Goal: Task Accomplishment & Management: Use online tool/utility

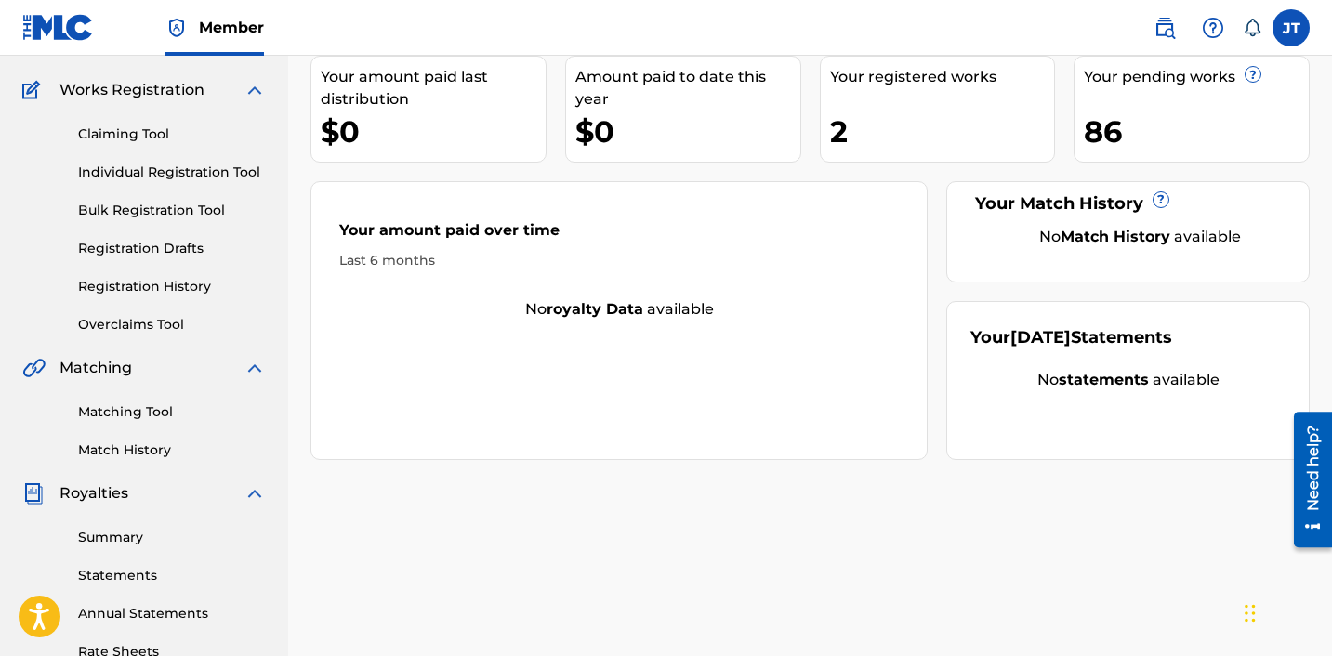
scroll to position [155, 0]
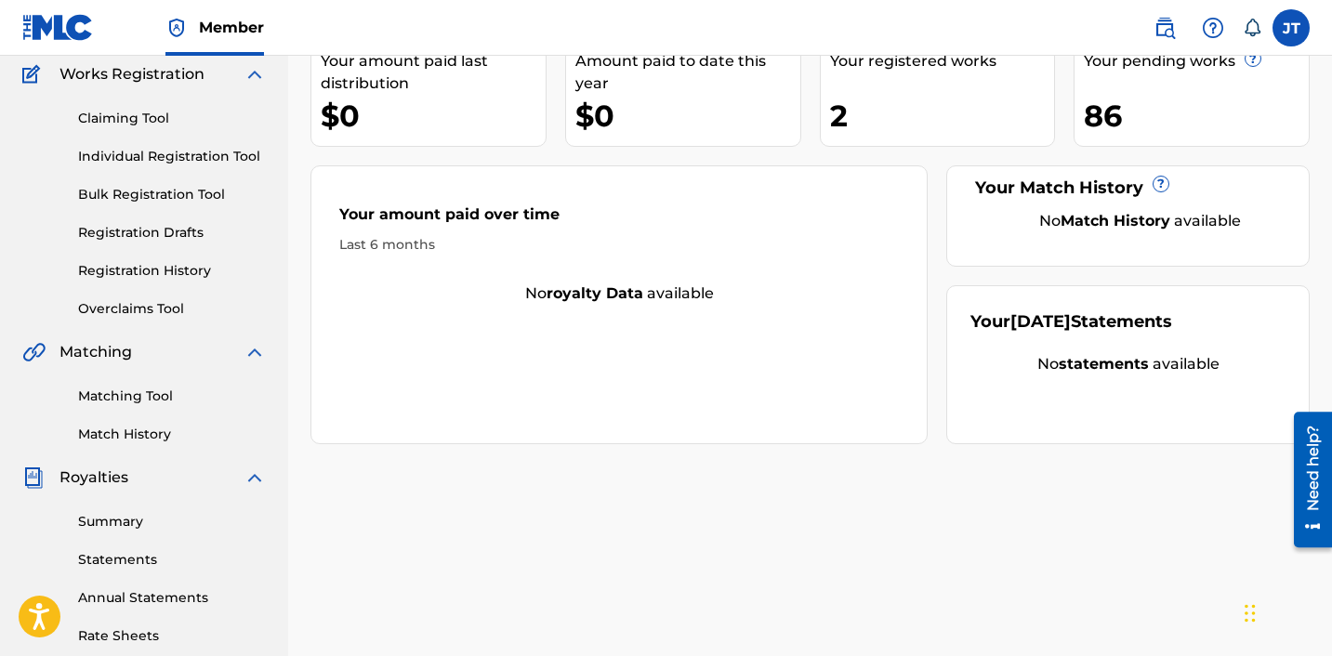
click at [1308, 490] on div "Need help?" at bounding box center [1312, 467] width 25 height 85
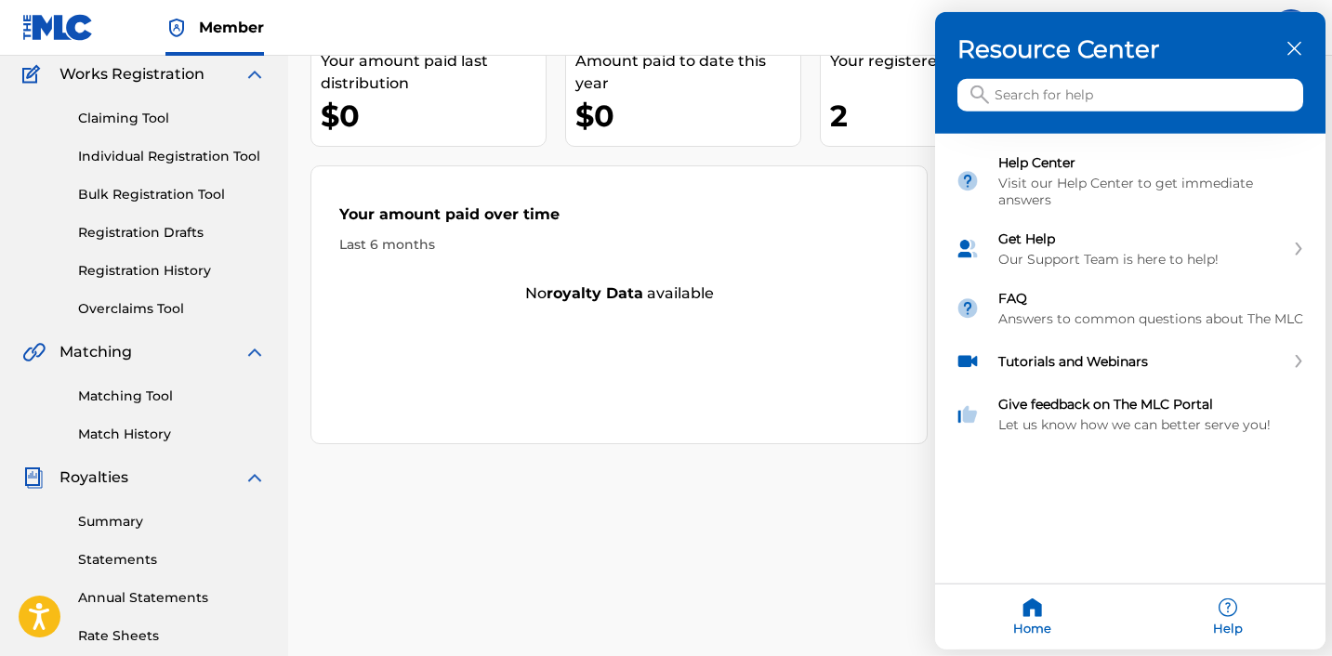
click at [1293, 44] on icon "close resource center" at bounding box center [1294, 49] width 14 height 14
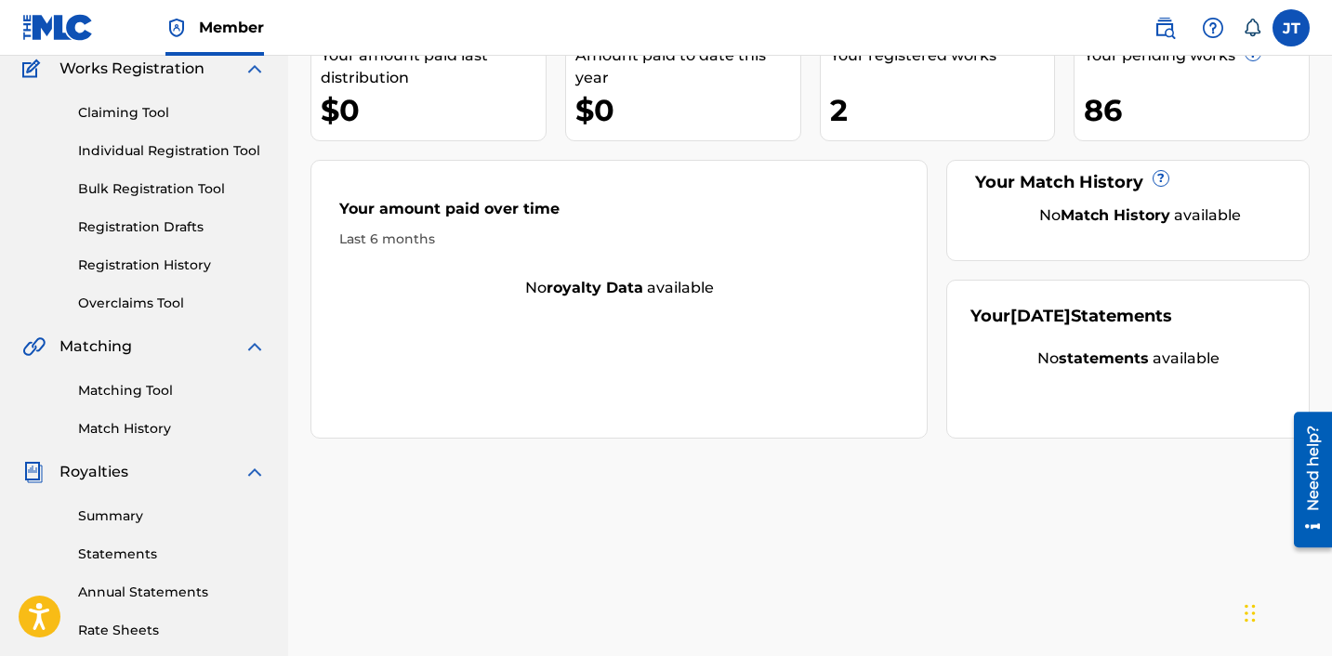
scroll to position [164, 0]
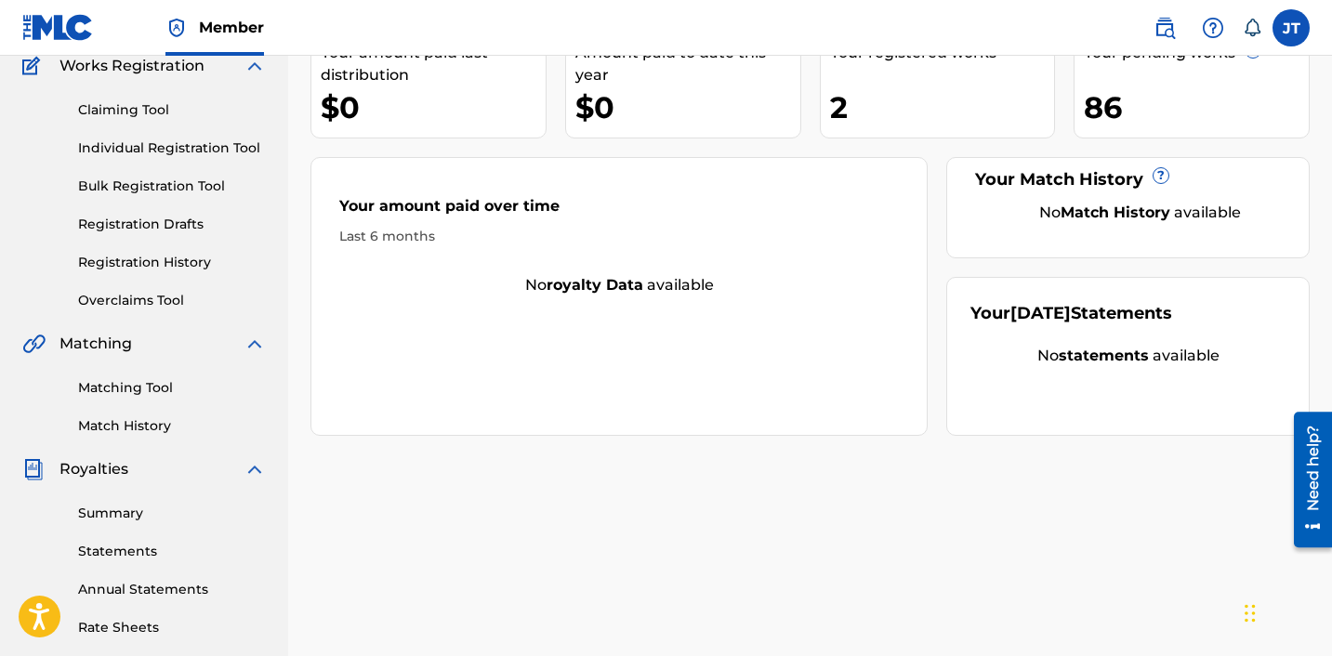
click at [112, 401] on div "Matching Tool Match History" at bounding box center [143, 395] width 243 height 81
click at [110, 392] on link "Matching Tool" at bounding box center [172, 388] width 188 height 20
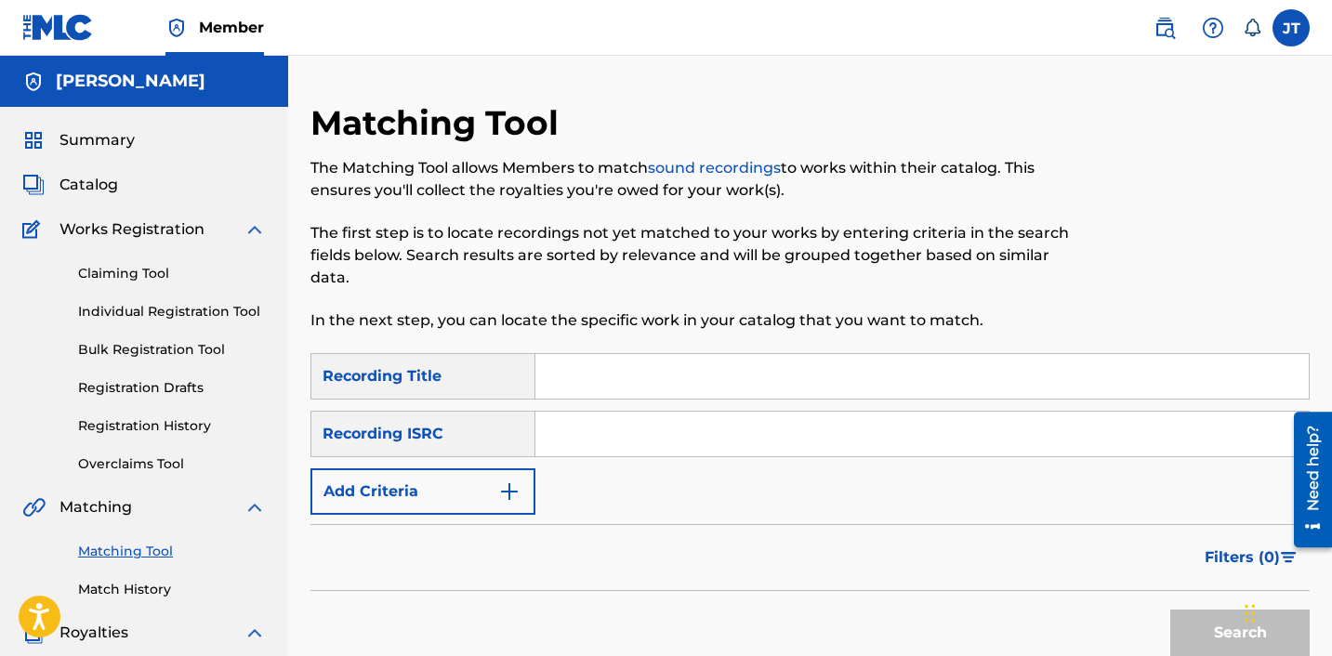
click at [637, 388] on input "Search Form" at bounding box center [921, 376] width 773 height 45
type input "brave"
click at [594, 439] on input "Search Form" at bounding box center [921, 434] width 773 height 45
paste input "https://open.spotify.com/track/2uuIZy7Uf17e0BzCqck4rS?si=40287a257b9d4d1c"
type input "https://open.spotify.com/track/2uuIZy7Uf17e0BzCqck4rS?si=40287a257b9d4d1c"
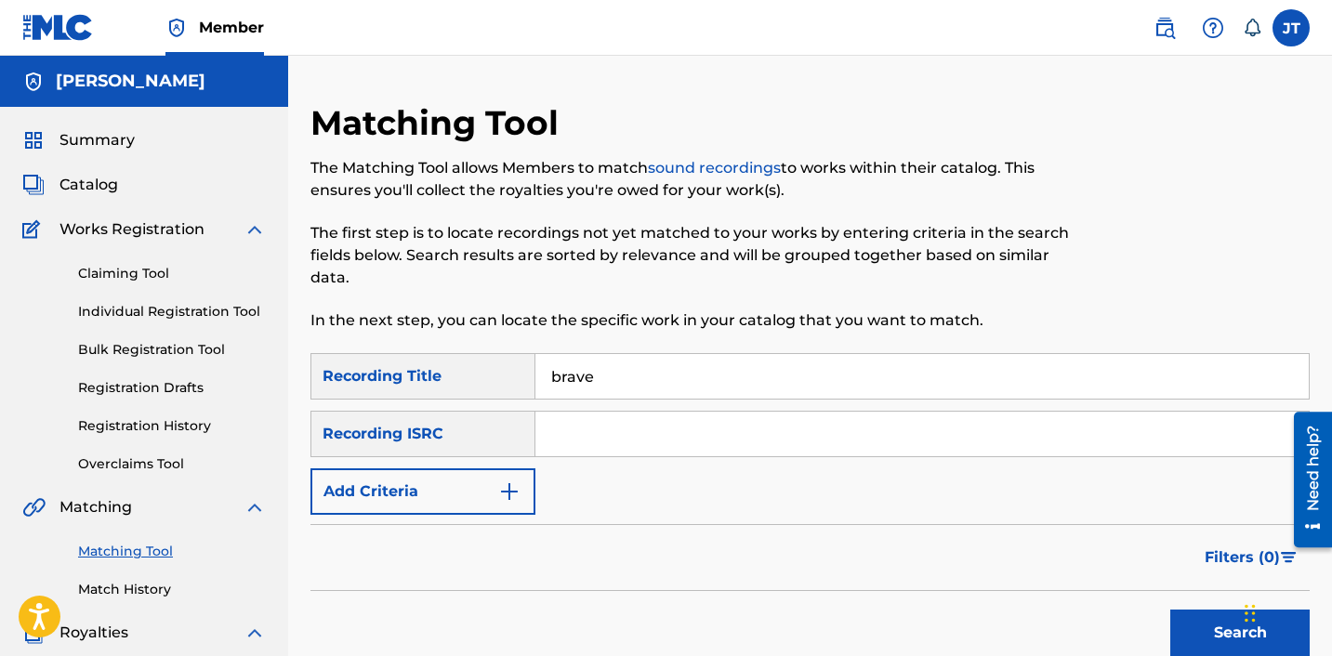
click at [578, 427] on input "Search Form" at bounding box center [921, 434] width 773 height 45
paste input "VCA010400157"
type input "VCA010400157"
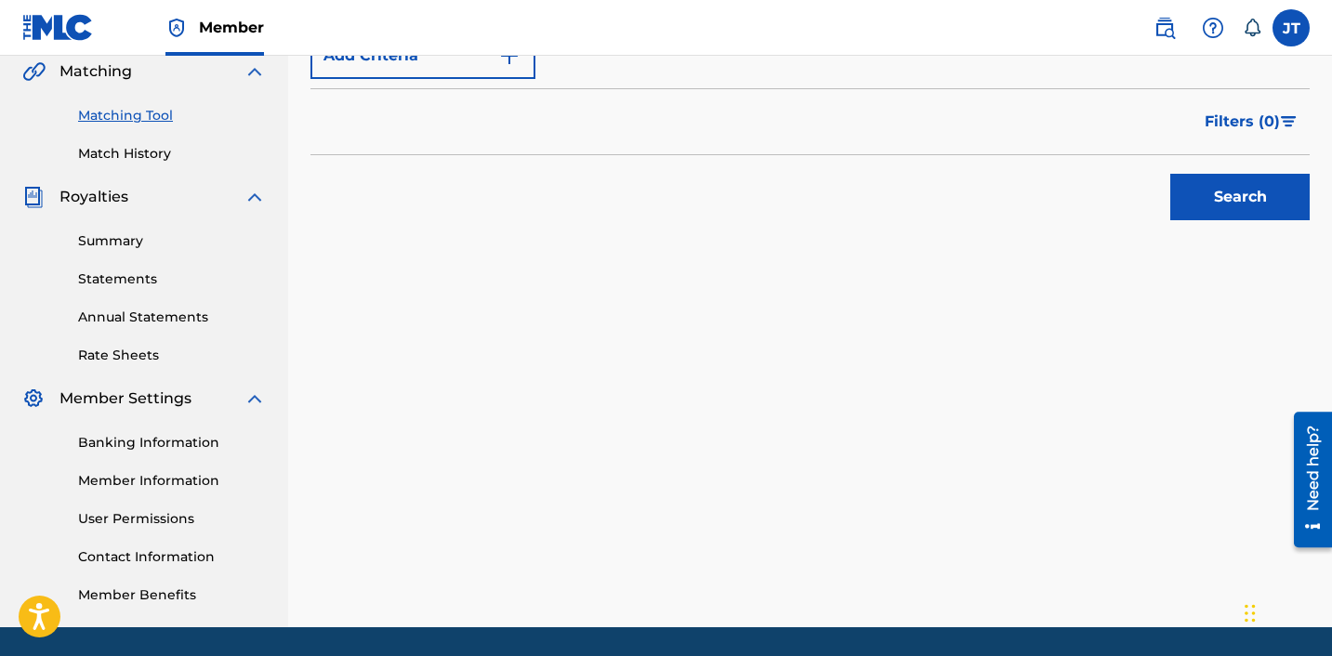
scroll to position [452, 0]
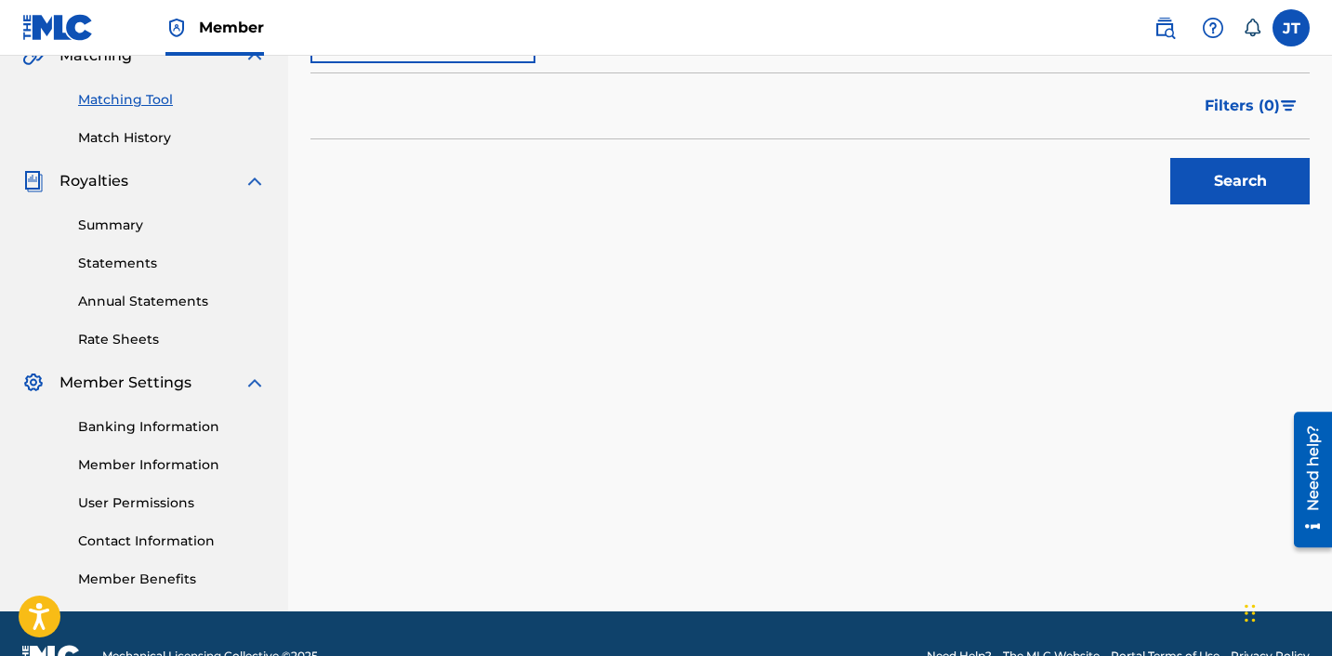
click at [1320, 474] on div "Need help?" at bounding box center [1312, 467] width 25 height 85
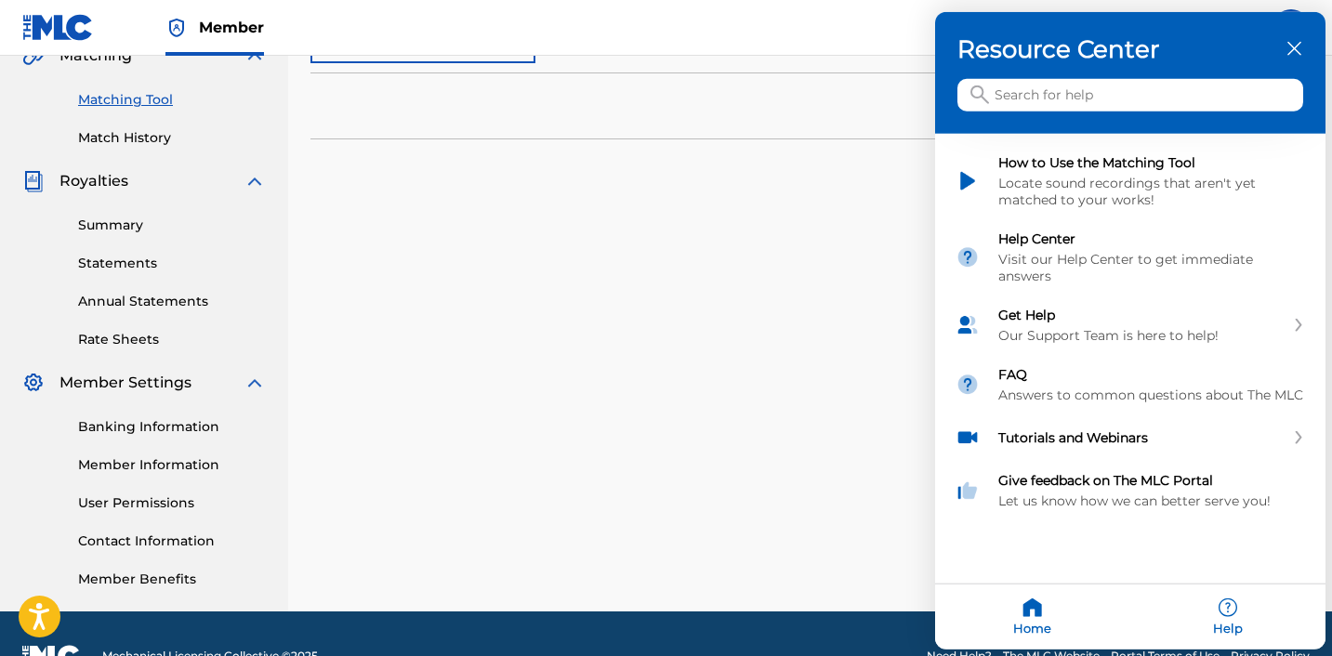
click at [1289, 49] on icon "close resource center" at bounding box center [1294, 49] width 14 height 14
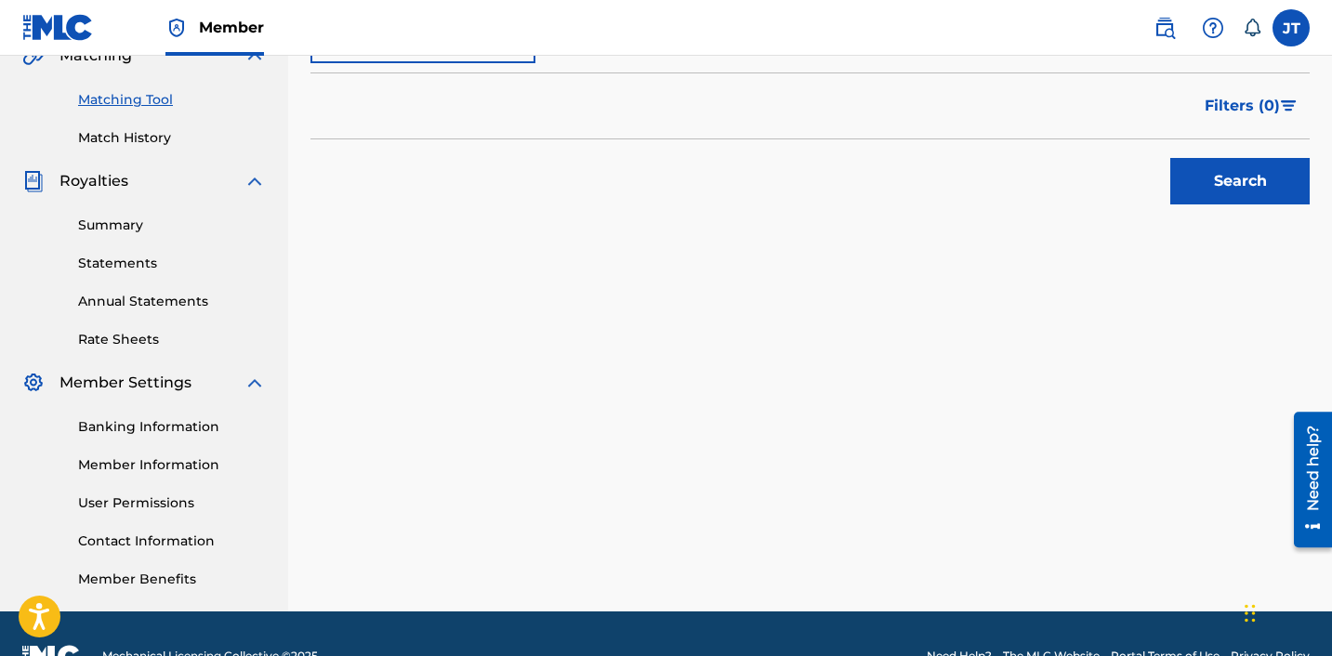
click at [759, 485] on div "Matching Tool The Matching Tool allows Members to match sound recordings to wor…" at bounding box center [809, 131] width 999 height 961
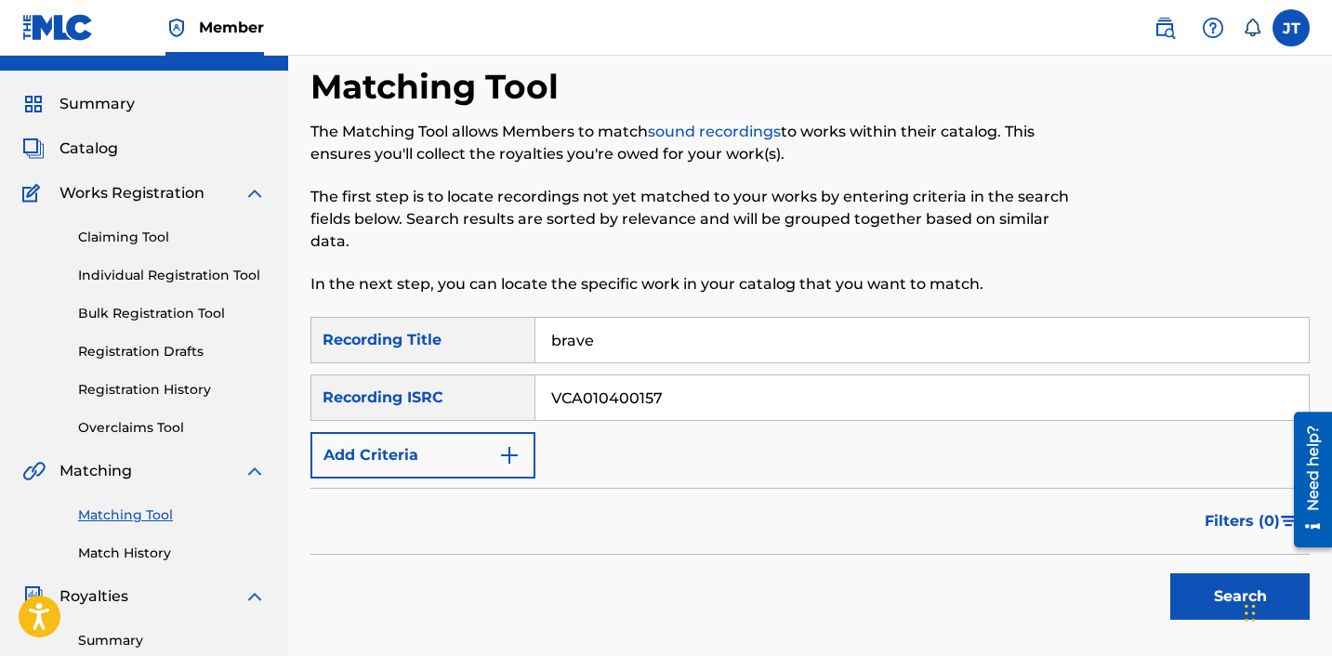
scroll to position [30, 0]
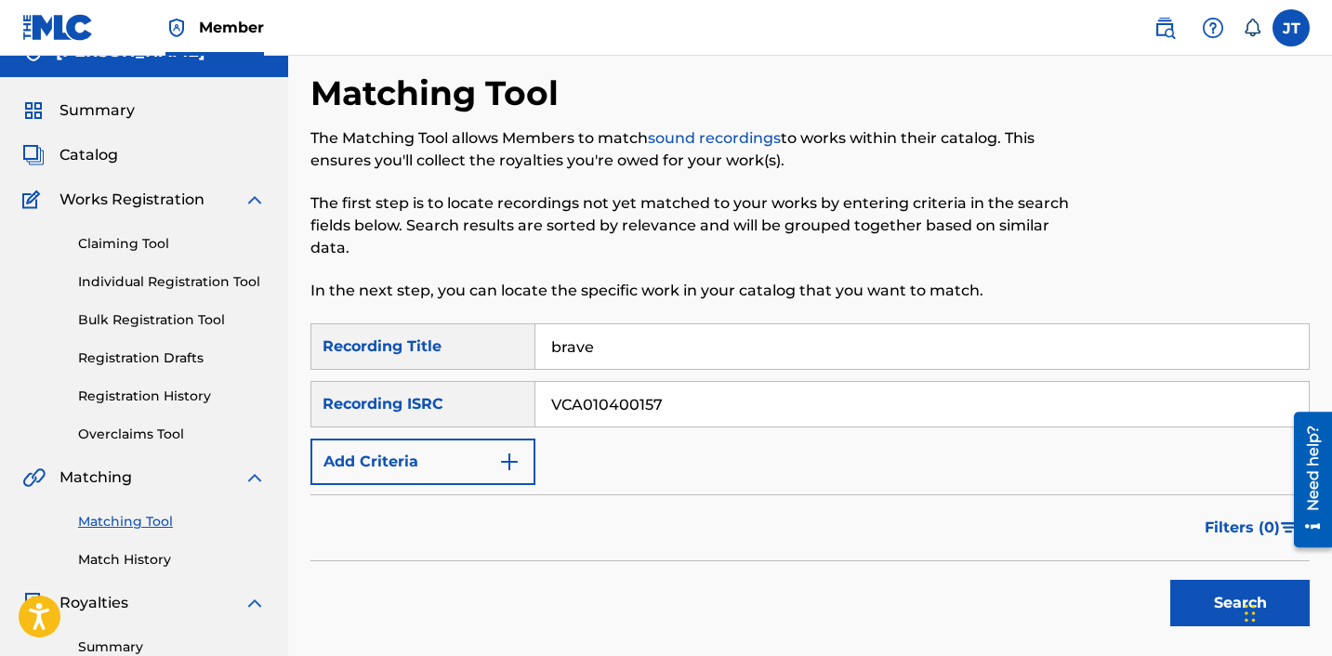
click at [759, 485] on form "SearchWithCriteria9f726abb-da32-4799-a385-264e0ffb1ffd Recording Title brave Se…" at bounding box center [809, 479] width 999 height 312
click at [1250, 606] on div "Chat Widget" at bounding box center [1123, 343] width 416 height 626
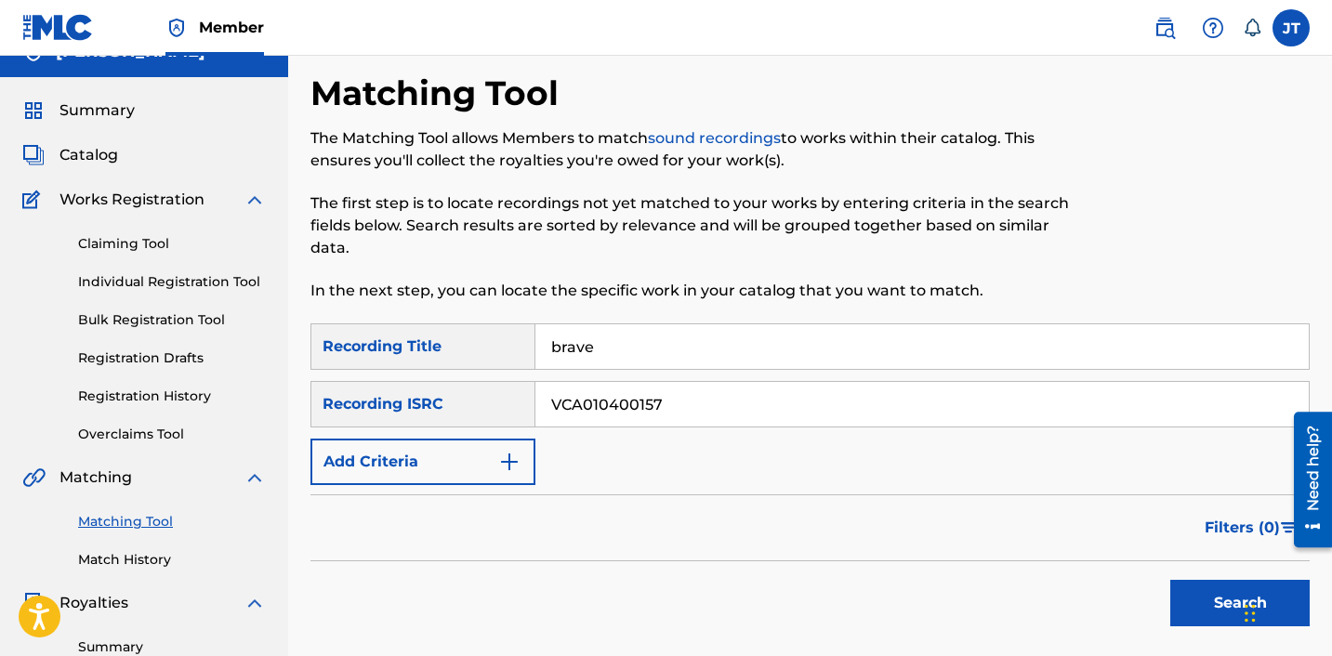
click at [1211, 616] on button "Search" at bounding box center [1239, 603] width 139 height 46
click at [1212, 592] on button "Search" at bounding box center [1239, 603] width 139 height 46
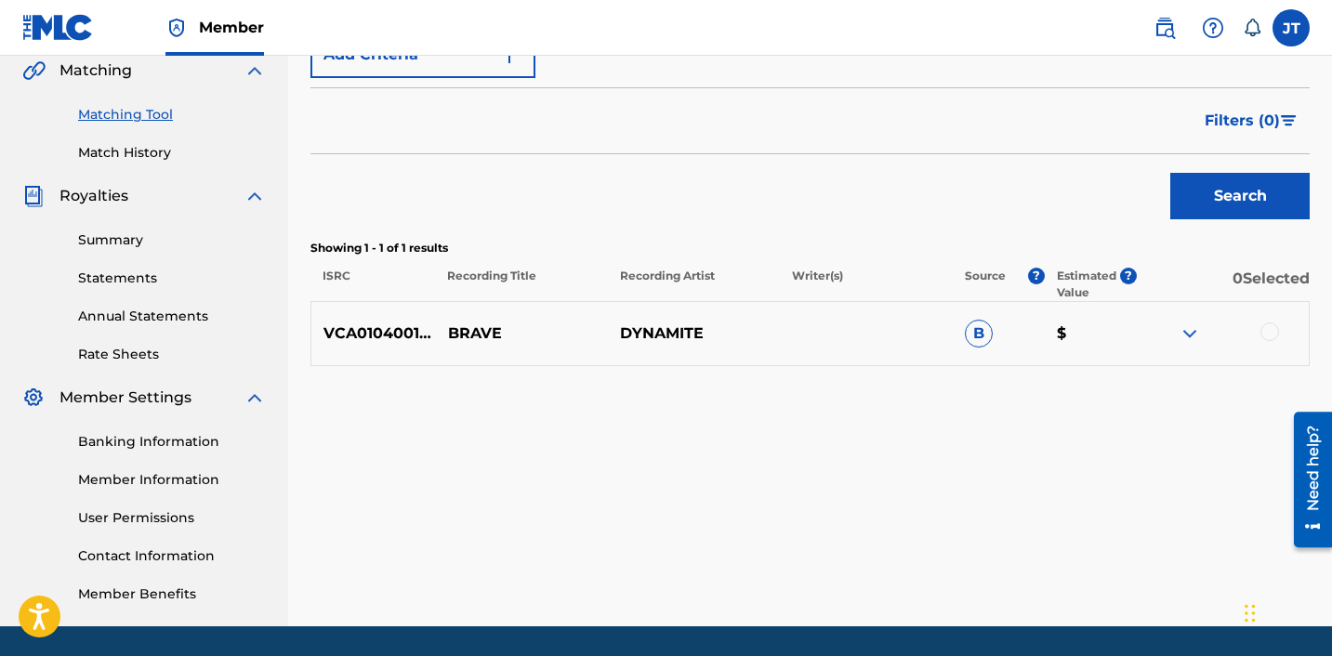
scroll to position [436, 0]
click at [1278, 332] on div at bounding box center [1269, 332] width 19 height 19
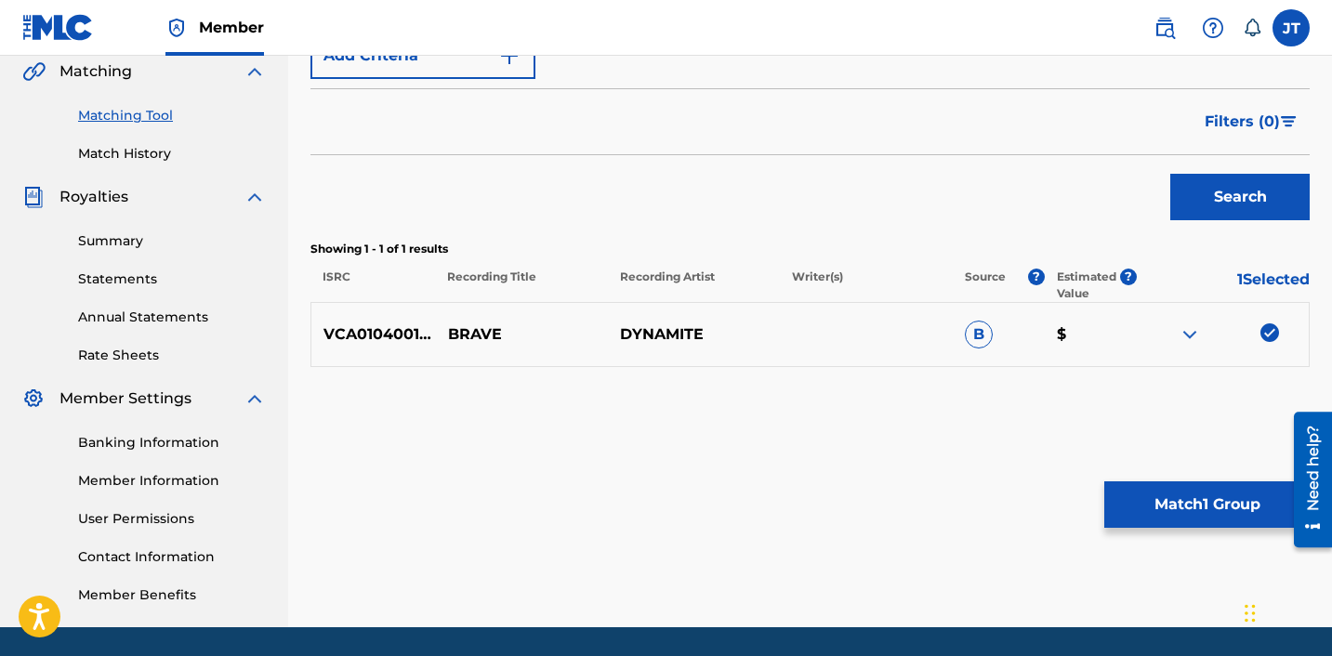
click at [1177, 514] on button "Match 1 Group" at bounding box center [1206, 504] width 205 height 46
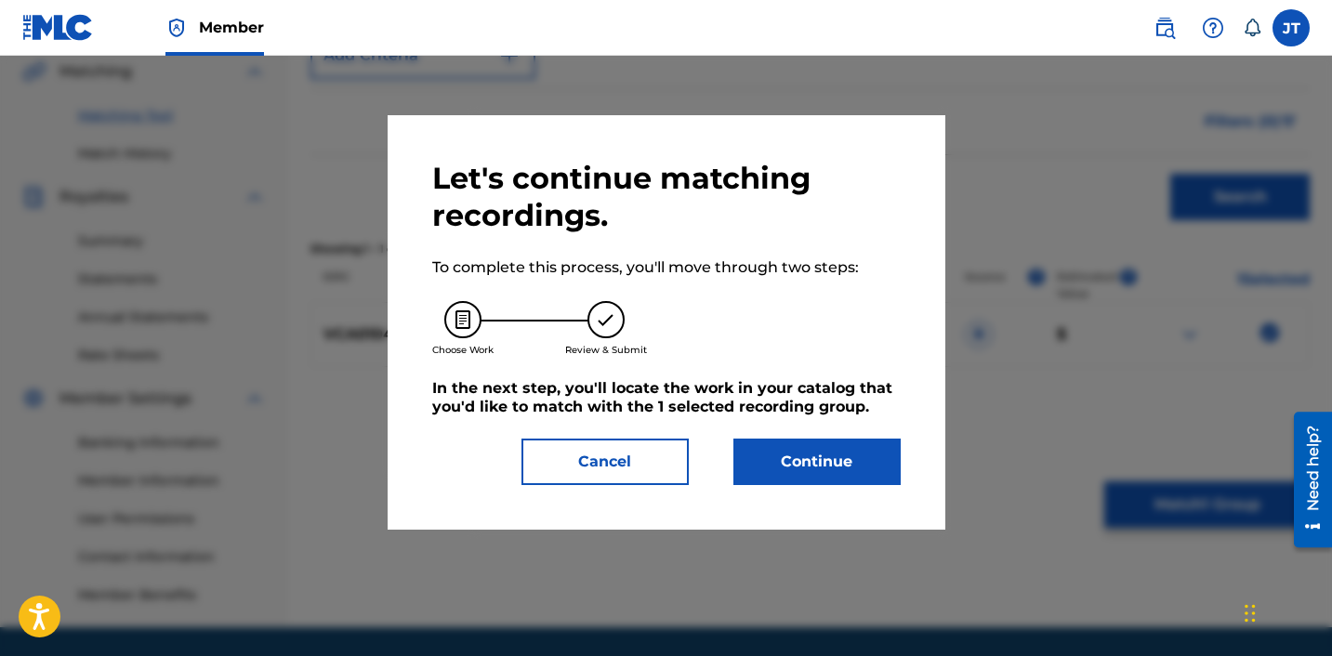
click at [854, 466] on button "Continue" at bounding box center [816, 462] width 167 height 46
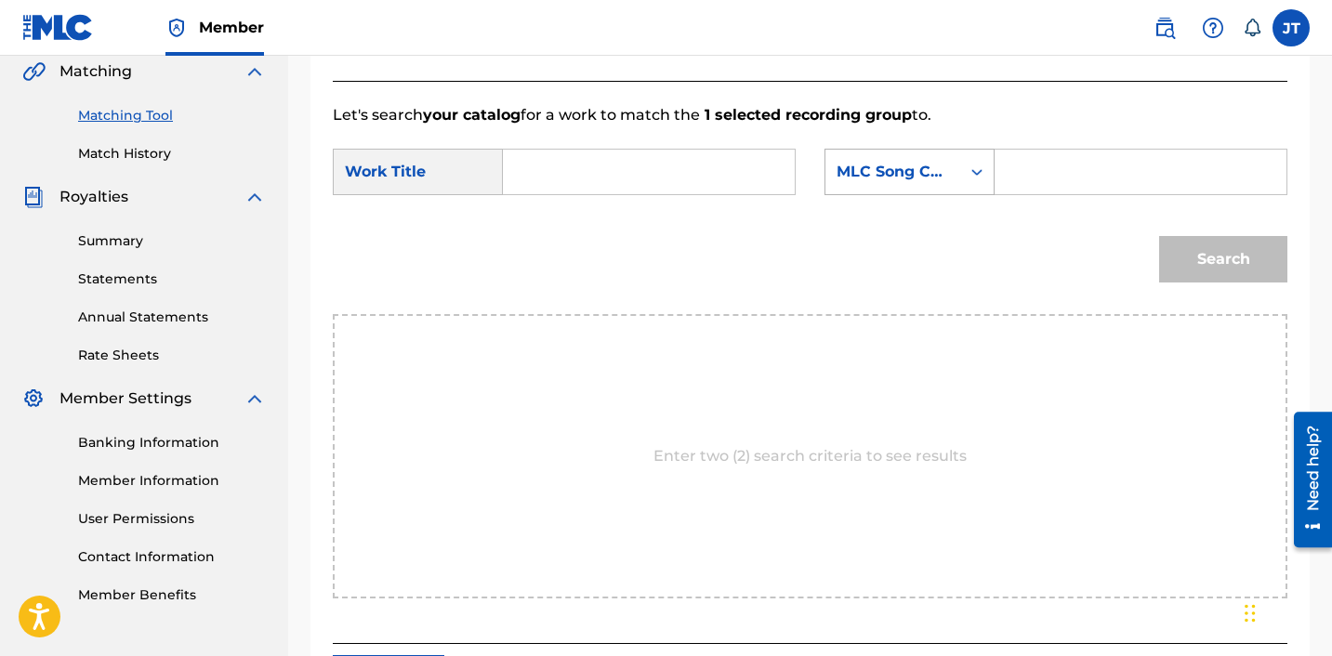
click at [973, 187] on div "Search Form" at bounding box center [976, 171] width 33 height 33
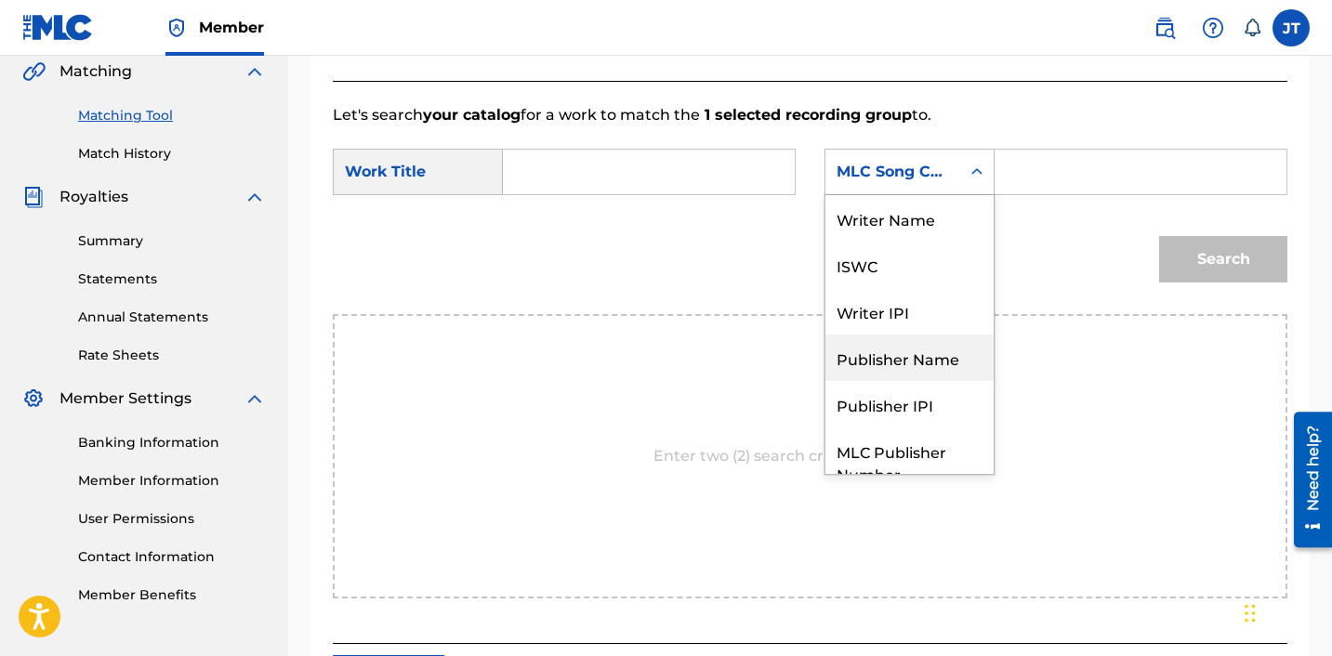
scroll to position [69, 0]
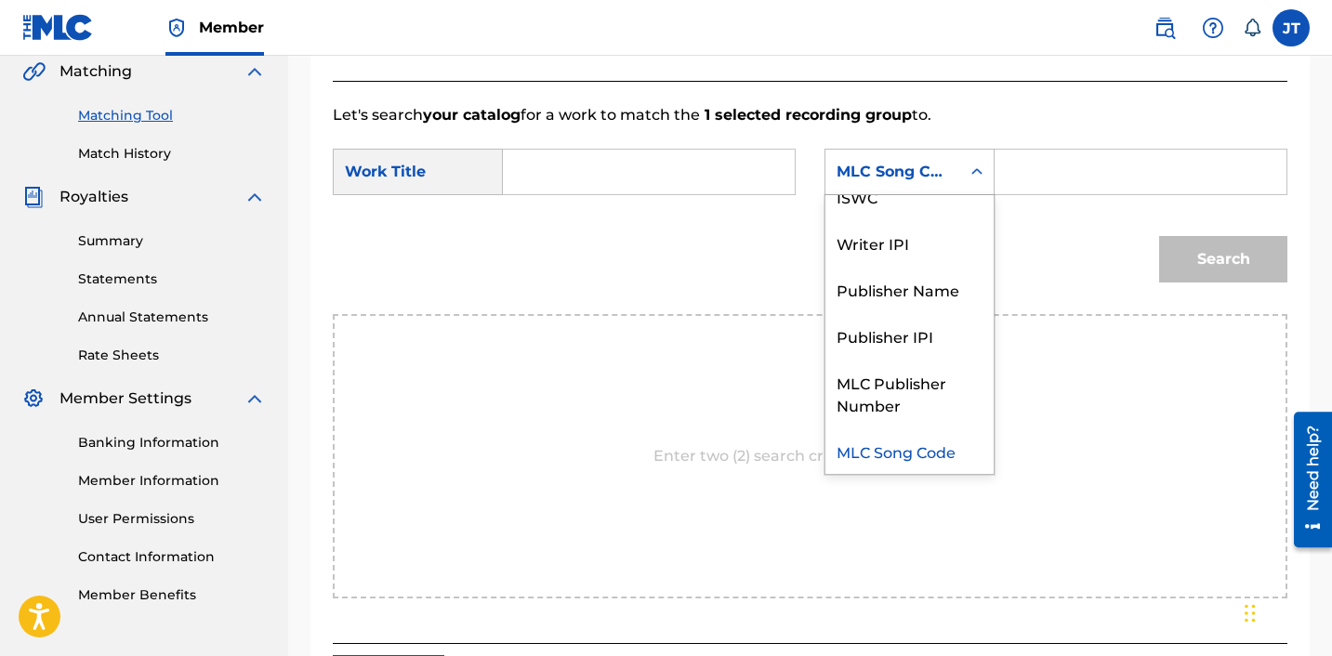
click at [886, 452] on div "MLC Song Code" at bounding box center [909, 450] width 168 height 46
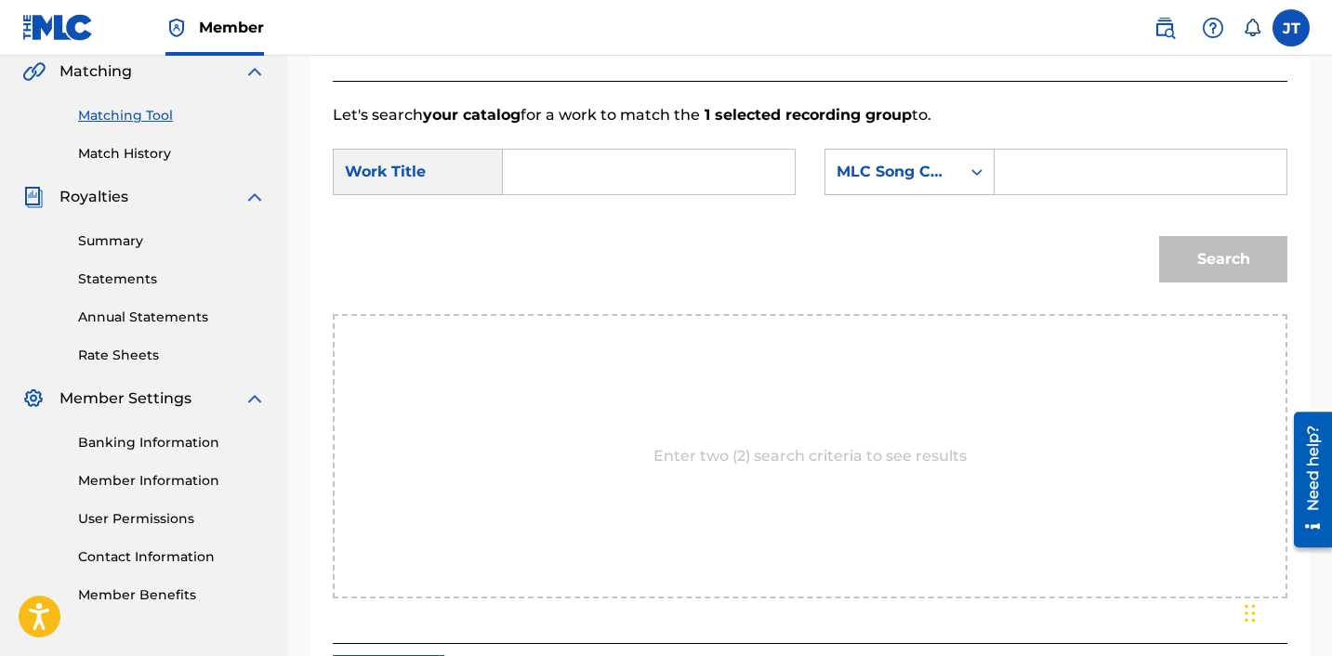
click at [1210, 261] on div "Search" at bounding box center [1218, 254] width 138 height 74
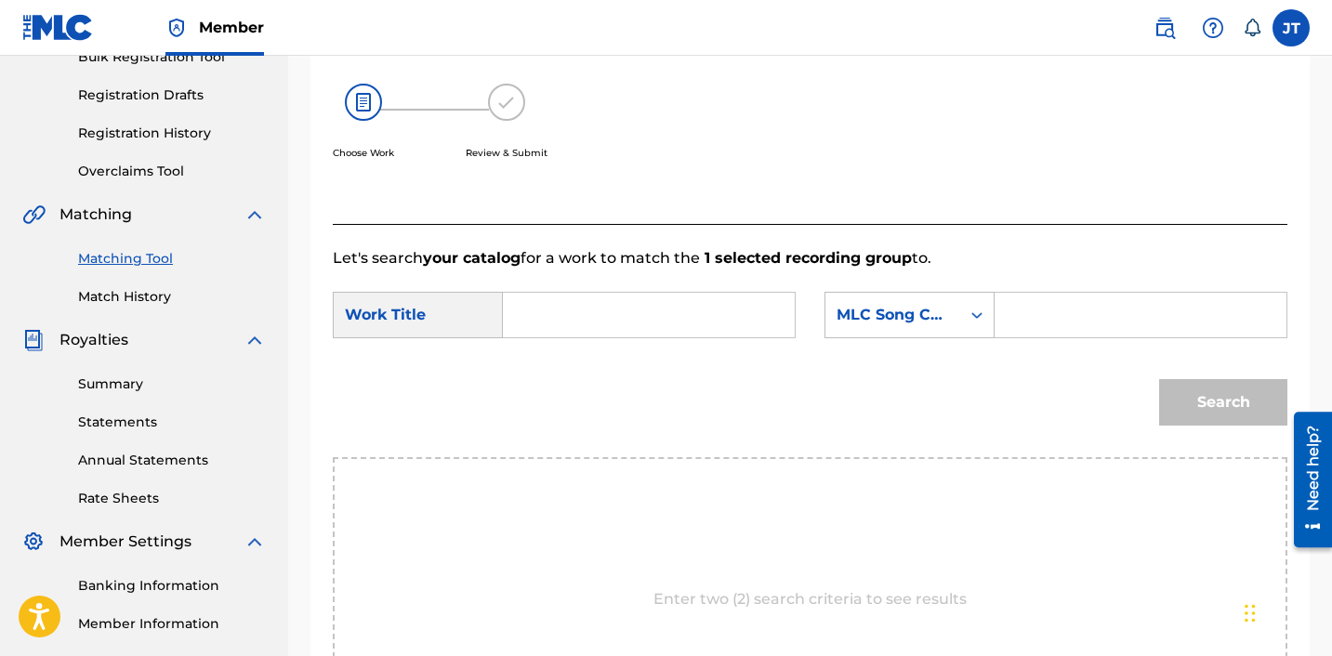
scroll to position [226, 0]
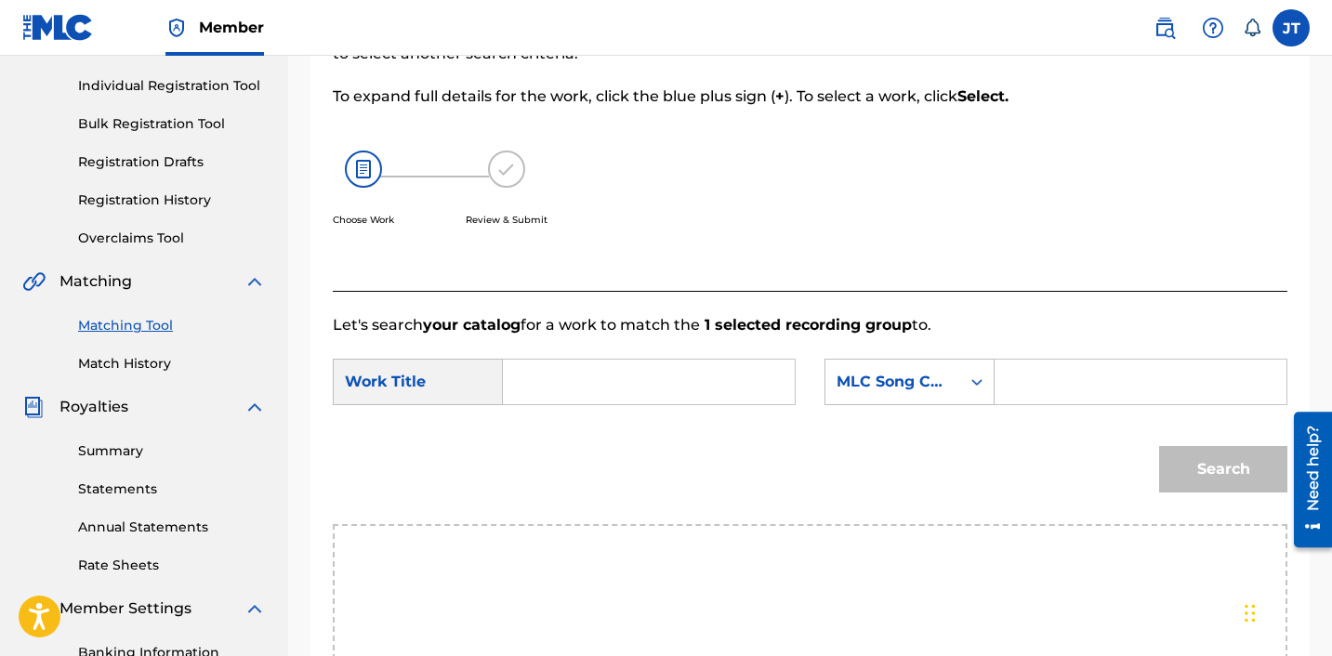
click at [115, 362] on link "Match History" at bounding box center [172, 364] width 188 height 20
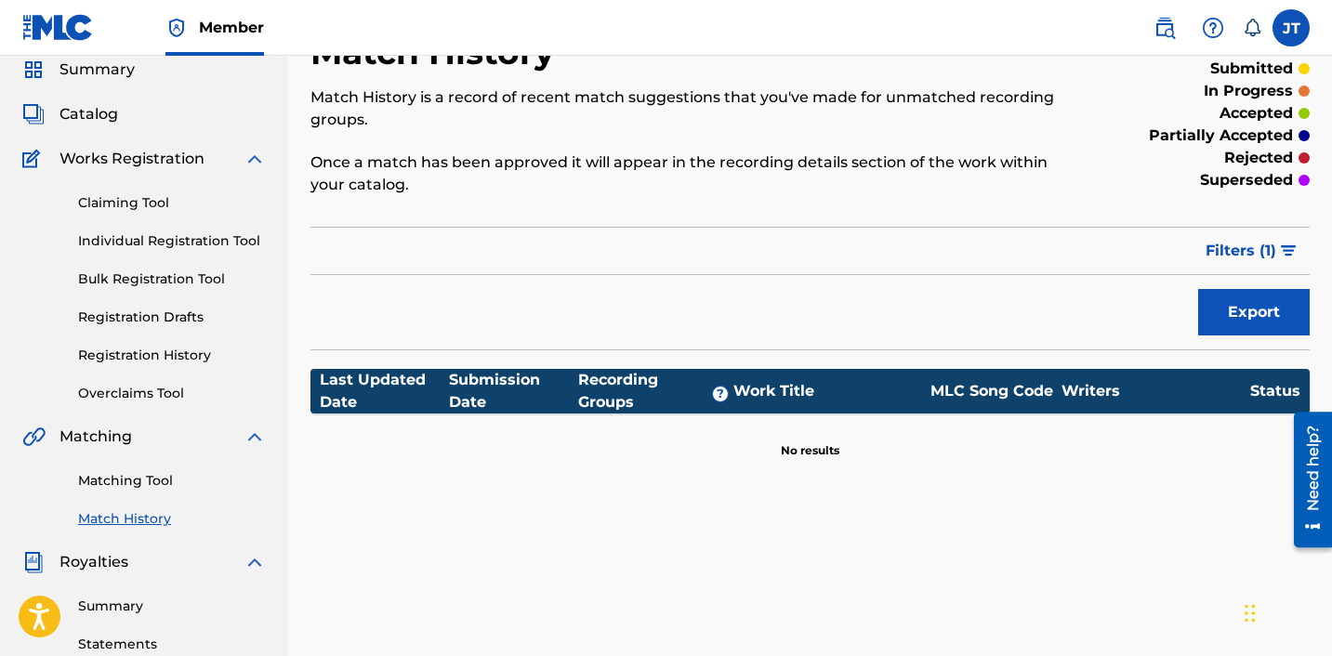
scroll to position [70, 0]
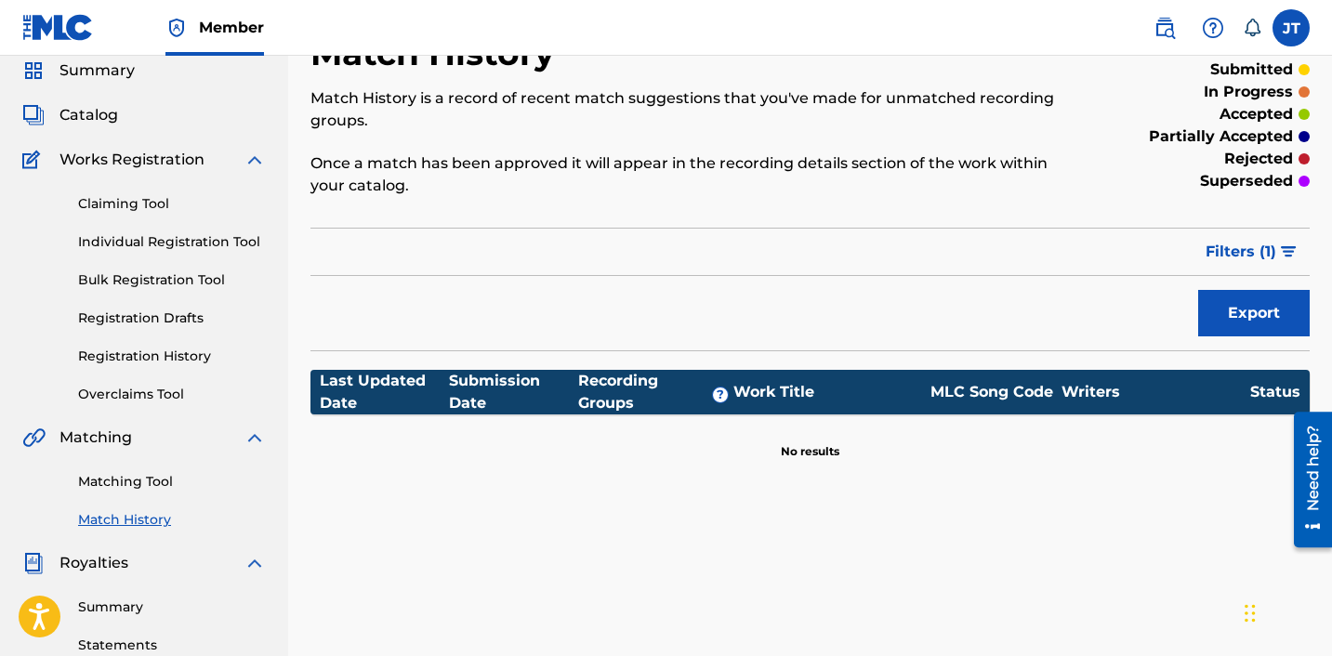
click at [134, 397] on link "Overclaims Tool" at bounding box center [172, 395] width 188 height 20
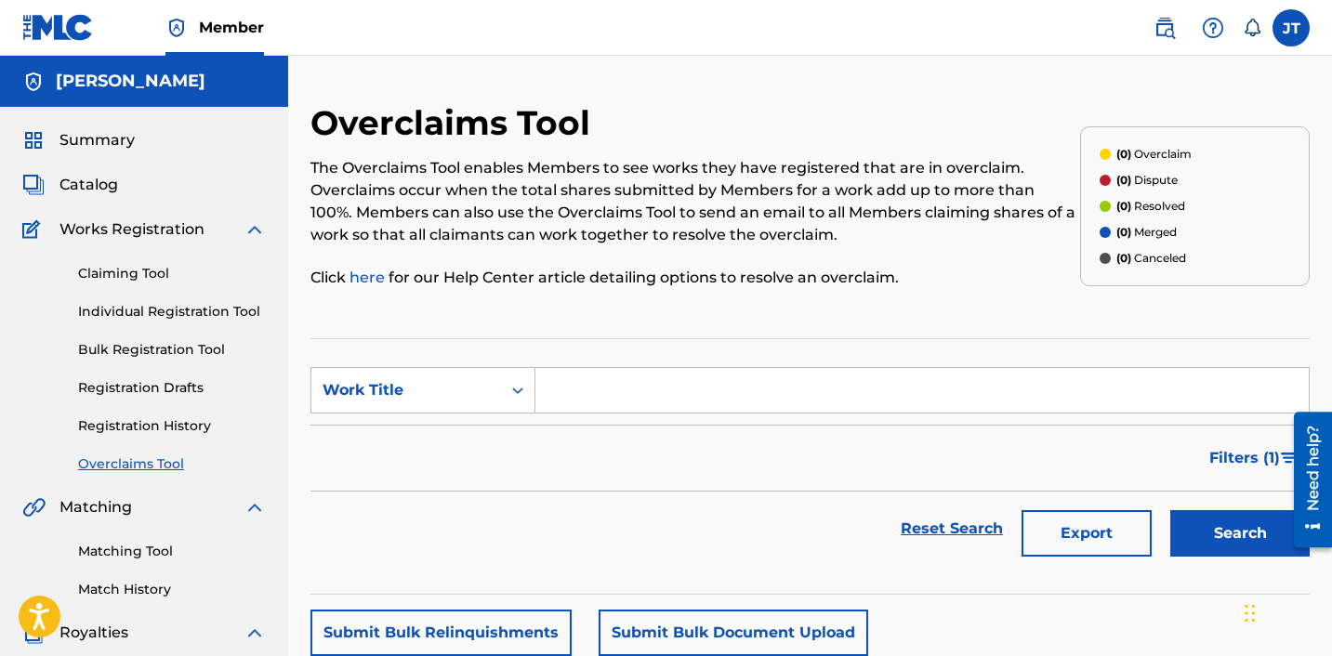
click at [563, 395] on input "Search Form" at bounding box center [921, 390] width 773 height 45
type input "brave"
click at [1170, 510] on button "Search" at bounding box center [1239, 533] width 139 height 46
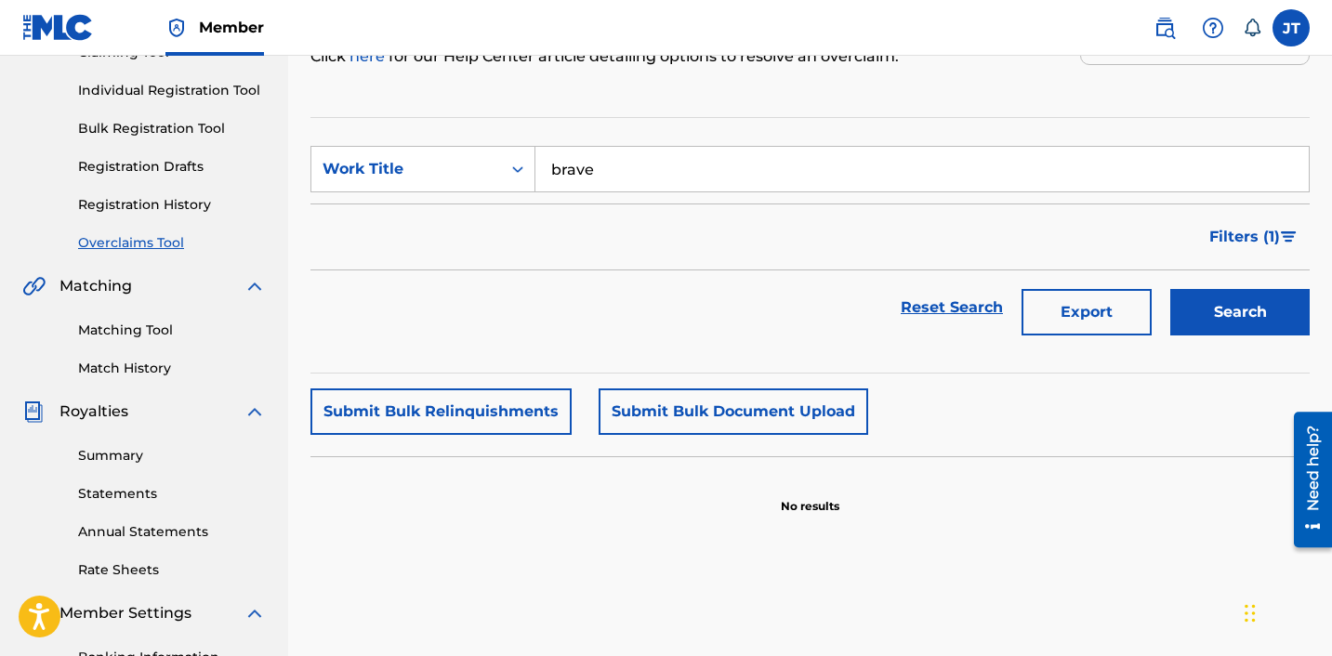
scroll to position [167, 0]
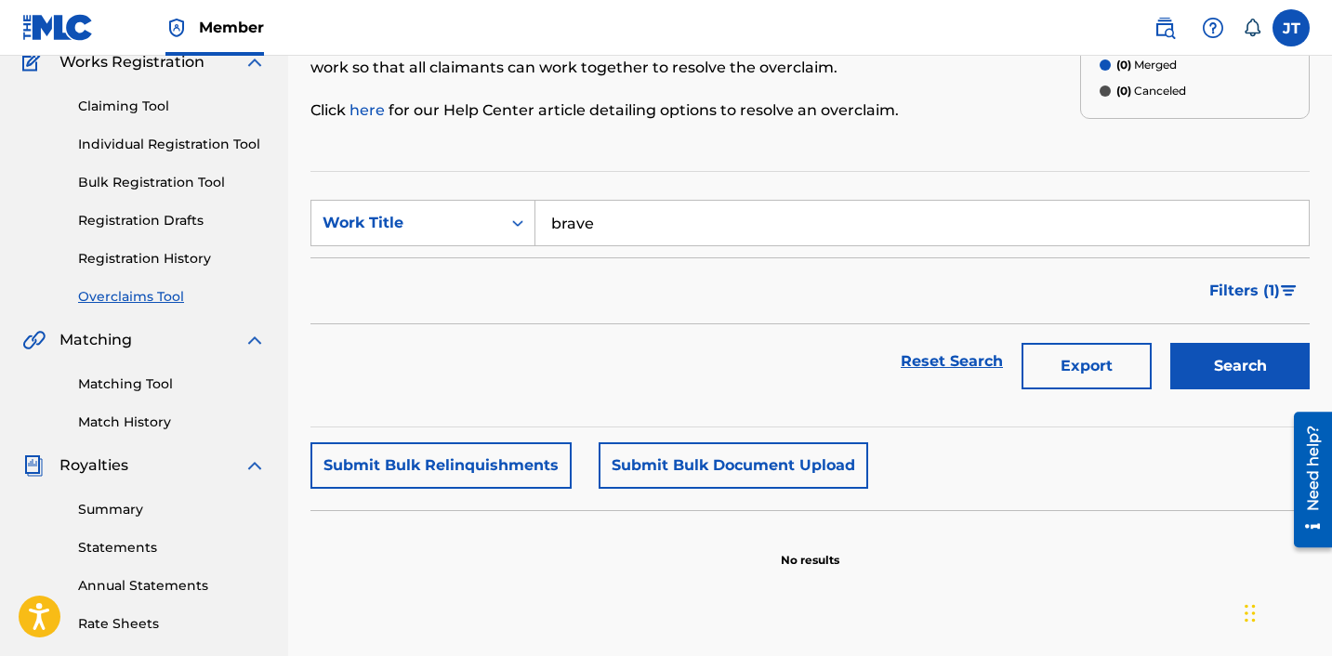
click at [1229, 364] on button "Search" at bounding box center [1239, 366] width 139 height 46
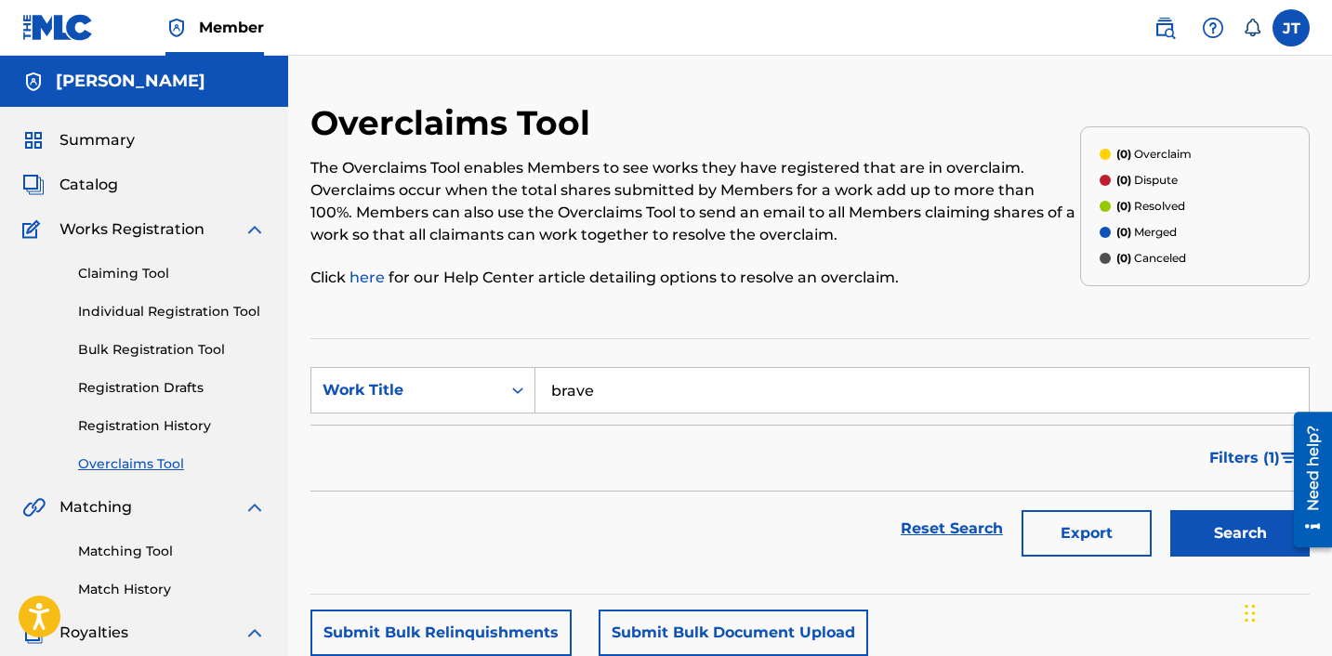
click at [94, 178] on span "Catalog" at bounding box center [88, 185] width 59 height 22
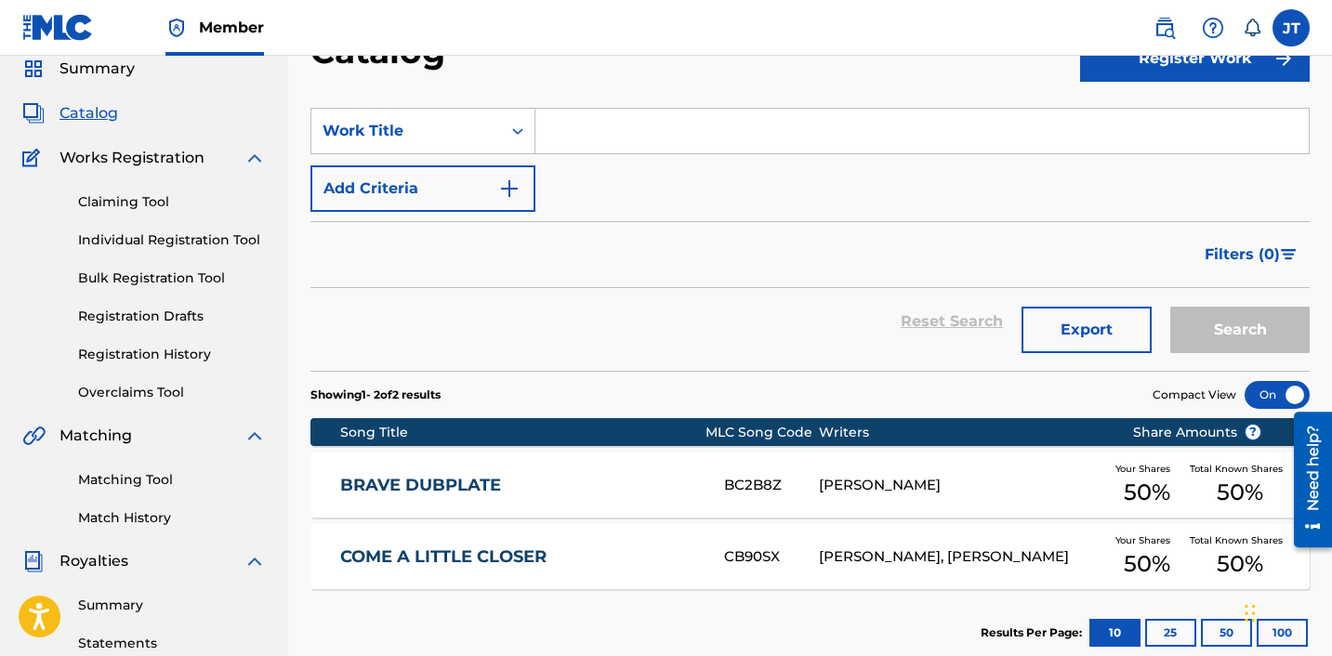
scroll to position [50, 0]
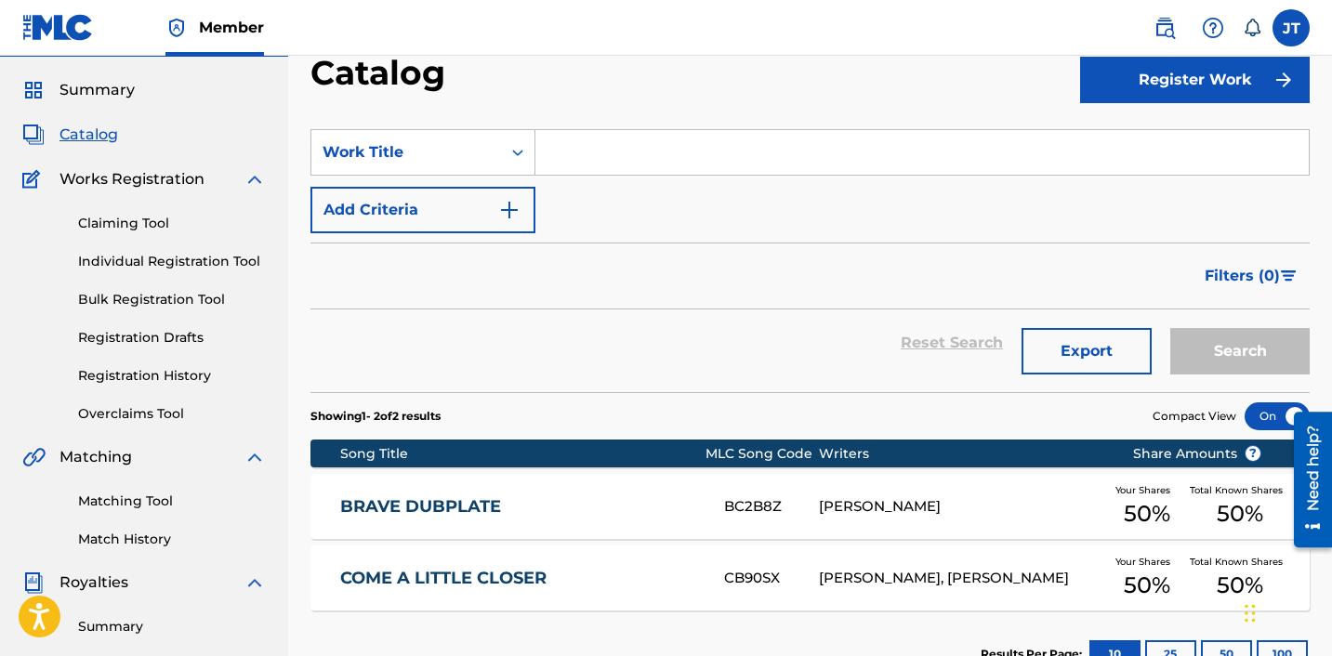
click at [181, 250] on div "Claiming Tool Individual Registration Tool Bulk Registration Tool Registration …" at bounding box center [143, 306] width 243 height 233
click at [160, 262] on link "Individual Registration Tool" at bounding box center [172, 262] width 188 height 20
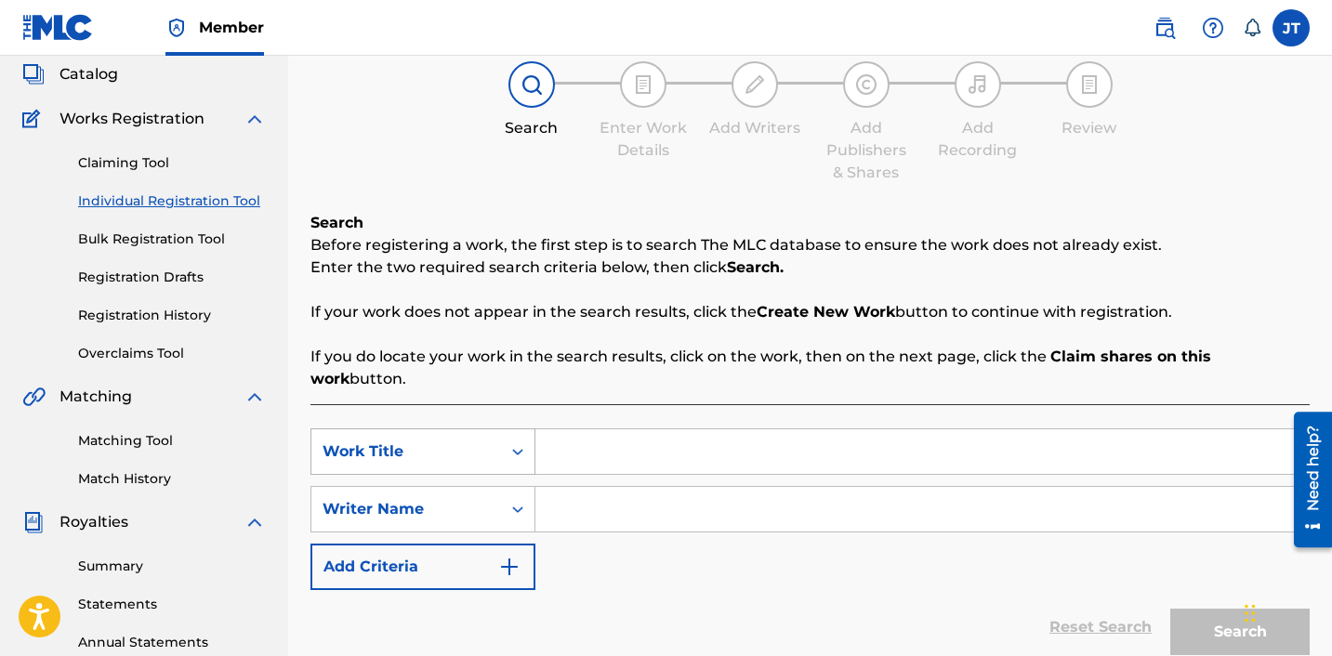
scroll to position [107, 0]
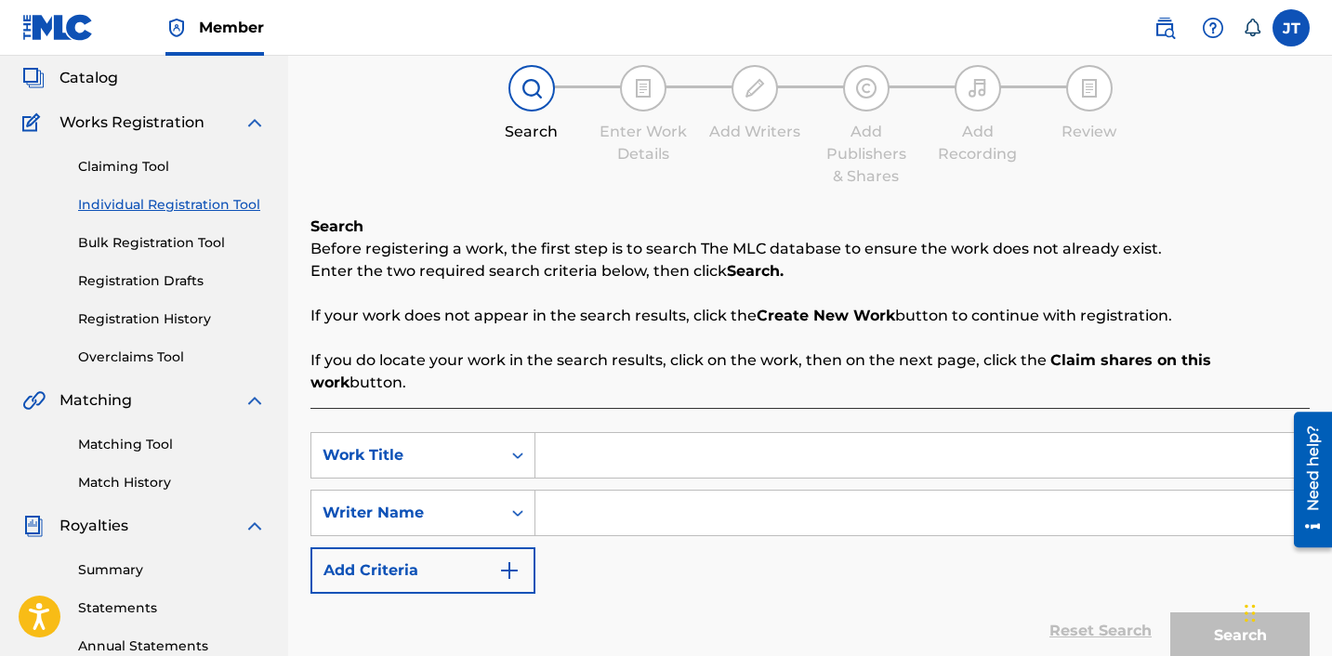
click at [648, 433] on input "Search Form" at bounding box center [921, 455] width 773 height 45
type input "brave"
click at [640, 529] on div "SearchWithCriteria15ad6a6d-3dca-4d1f-a99f-3d998f03a604 Work Title brave brave d…" at bounding box center [809, 513] width 999 height 162
click at [599, 494] on input "Search Form" at bounding box center [921, 513] width 773 height 45
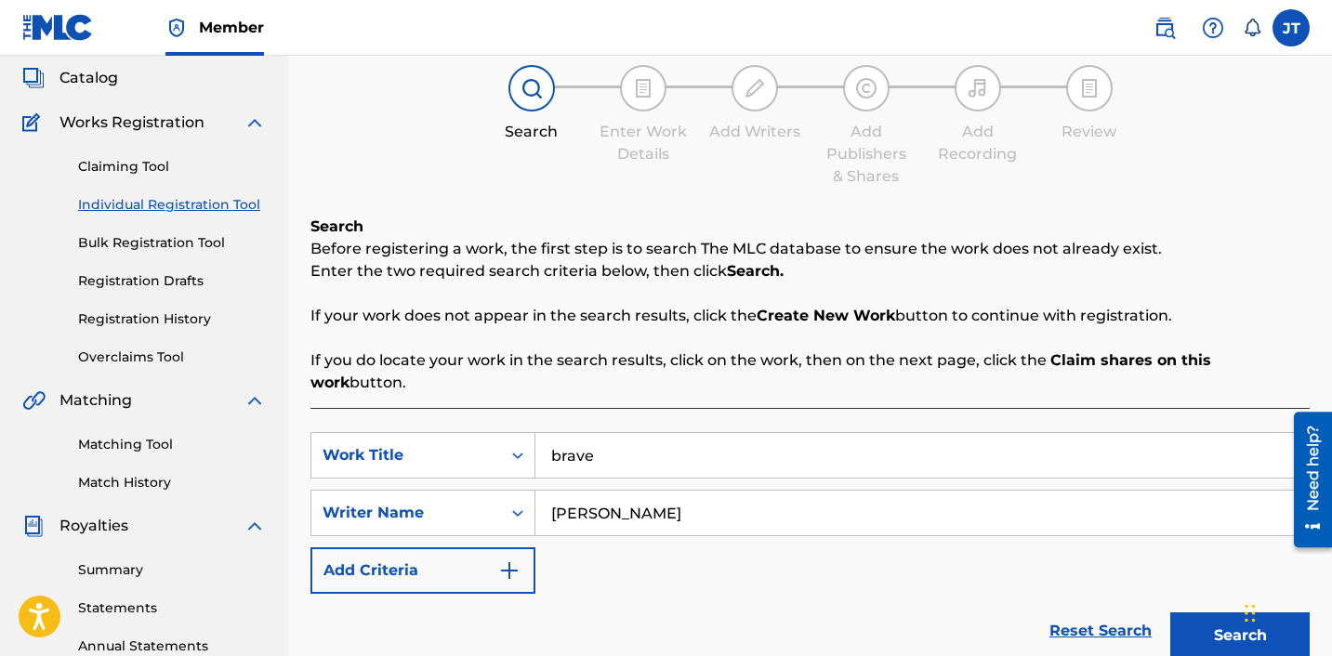
type input "joel tyril"
click at [1203, 636] on button "Search" at bounding box center [1239, 635] width 139 height 46
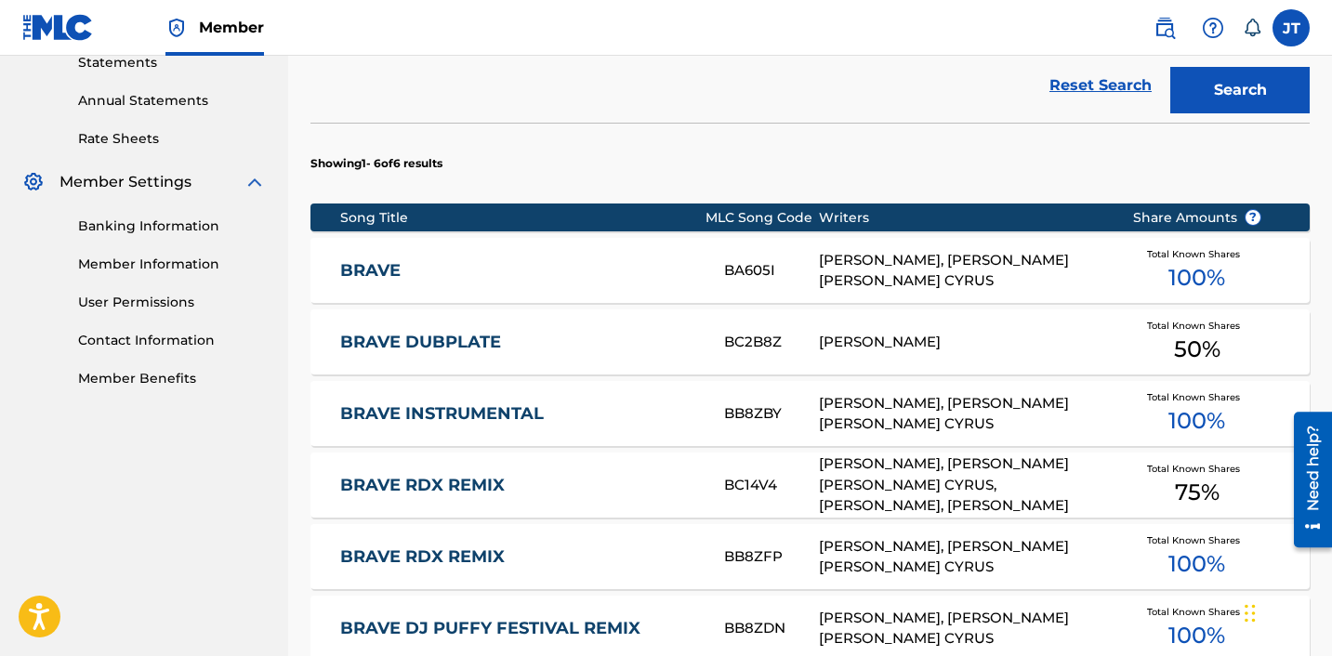
scroll to position [663, 0]
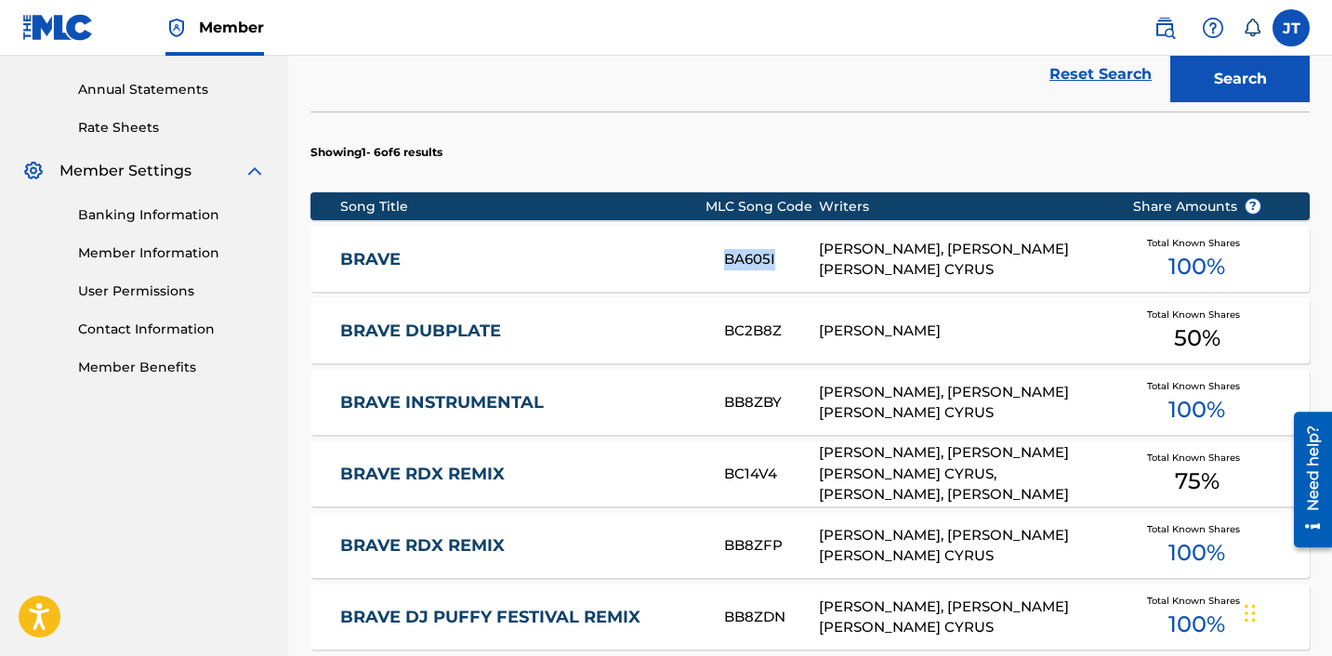
drag, startPoint x: 782, startPoint y: 241, endPoint x: 724, endPoint y: 246, distance: 58.8
click at [724, 249] on div "BA605I" at bounding box center [771, 259] width 95 height 21
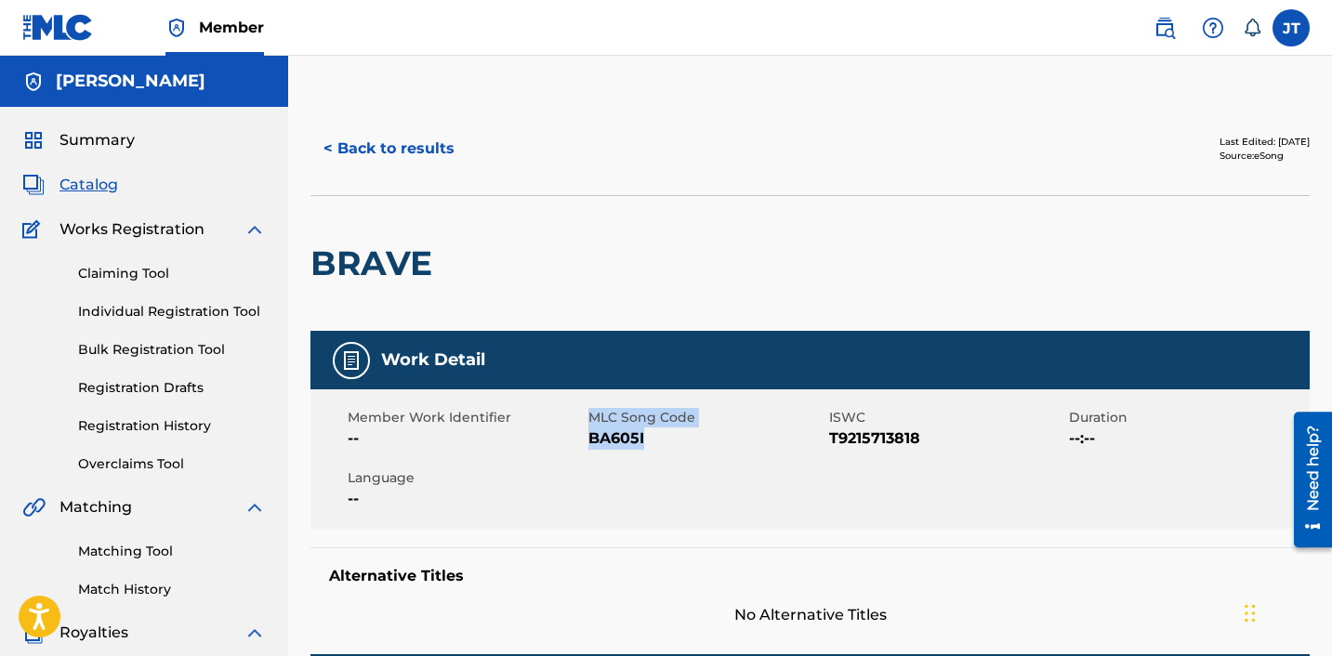
drag, startPoint x: 651, startPoint y: 447, endPoint x: 583, endPoint y: 443, distance: 68.9
click at [583, 443] on div "Member Work Identifier -- MLC Song Code BA605I ISWC T9215713818 Duration --:-- …" at bounding box center [809, 458] width 999 height 139
click at [669, 441] on span "BA605I" at bounding box center [706, 438] width 236 height 22
drag, startPoint x: 632, startPoint y: 441, endPoint x: 590, endPoint y: 443, distance: 41.9
click at [590, 443] on span "BA605I" at bounding box center [706, 438] width 236 height 22
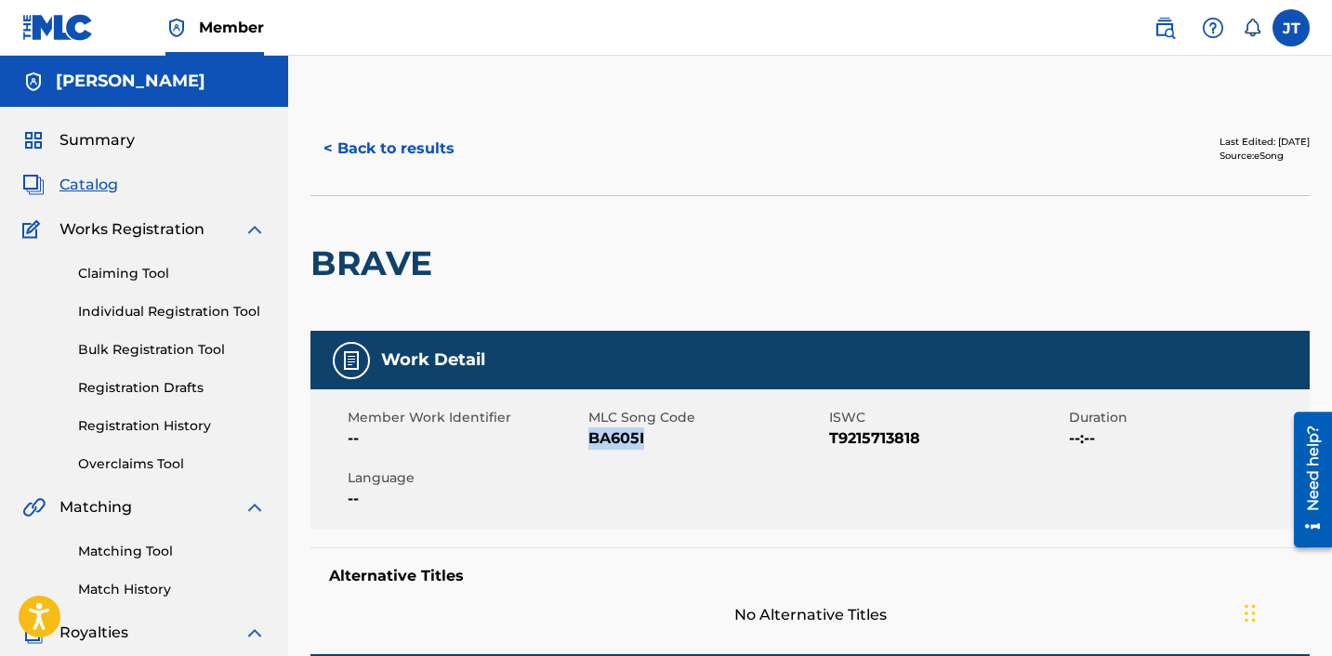
copy span "BA605I"
click at [336, 151] on button "< Back to results" at bounding box center [388, 148] width 157 height 46
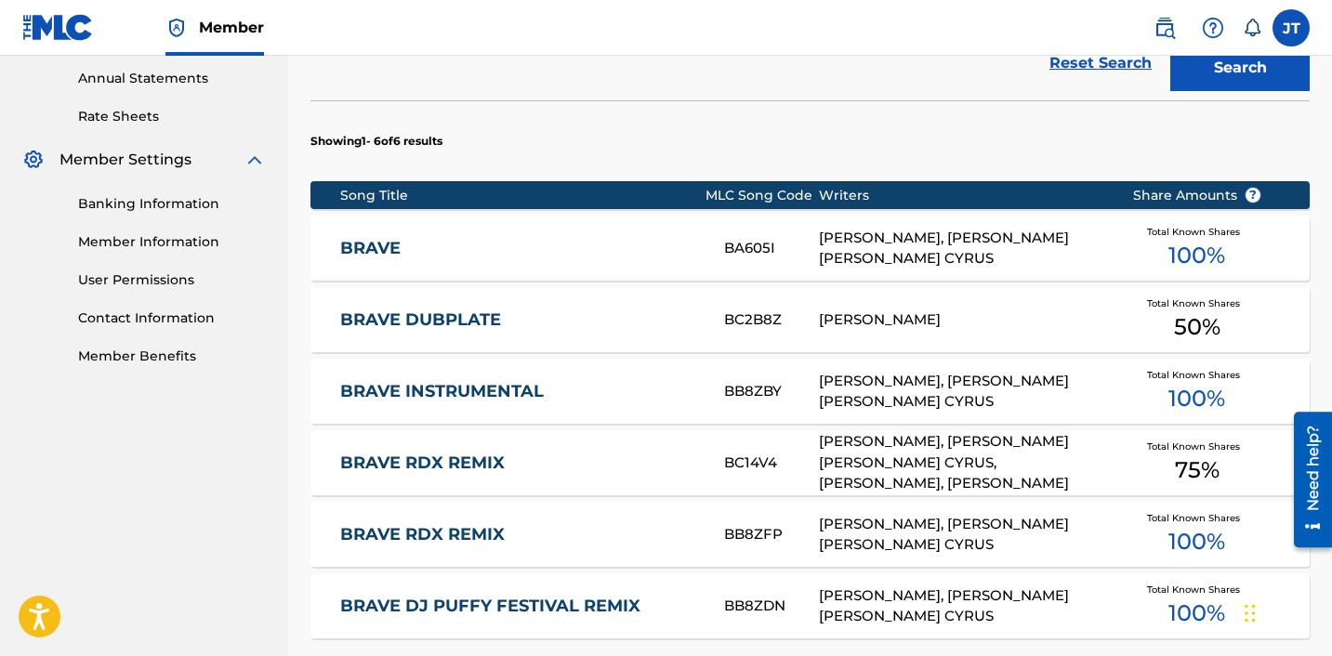
scroll to position [674, 0]
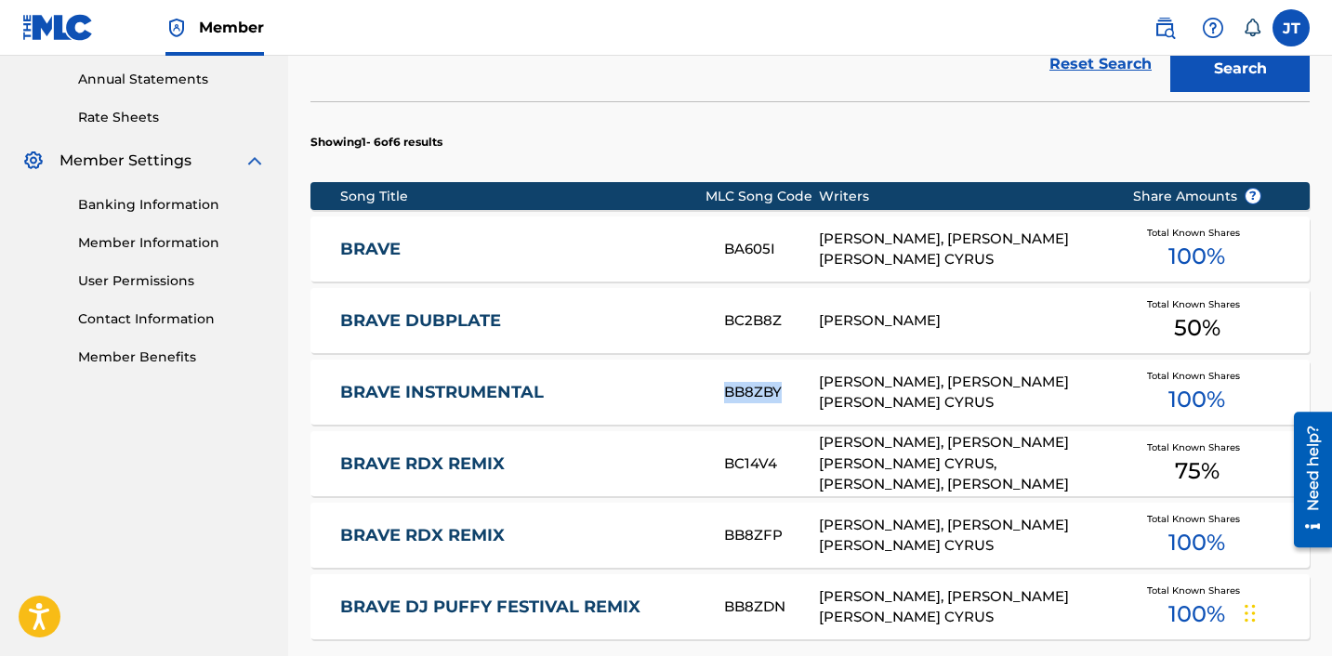
drag, startPoint x: 784, startPoint y: 374, endPoint x: 724, endPoint y: 375, distance: 60.4
click at [724, 382] on div "BB8ZBY" at bounding box center [771, 392] width 95 height 21
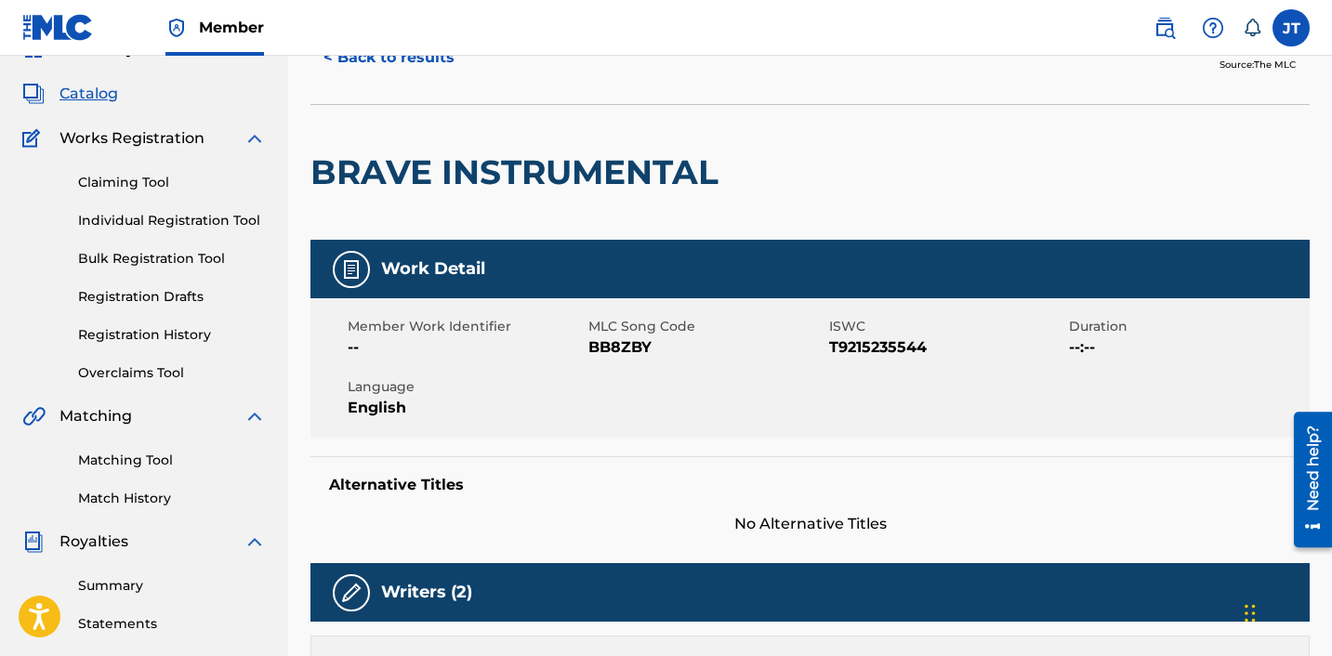
scroll to position [85, 0]
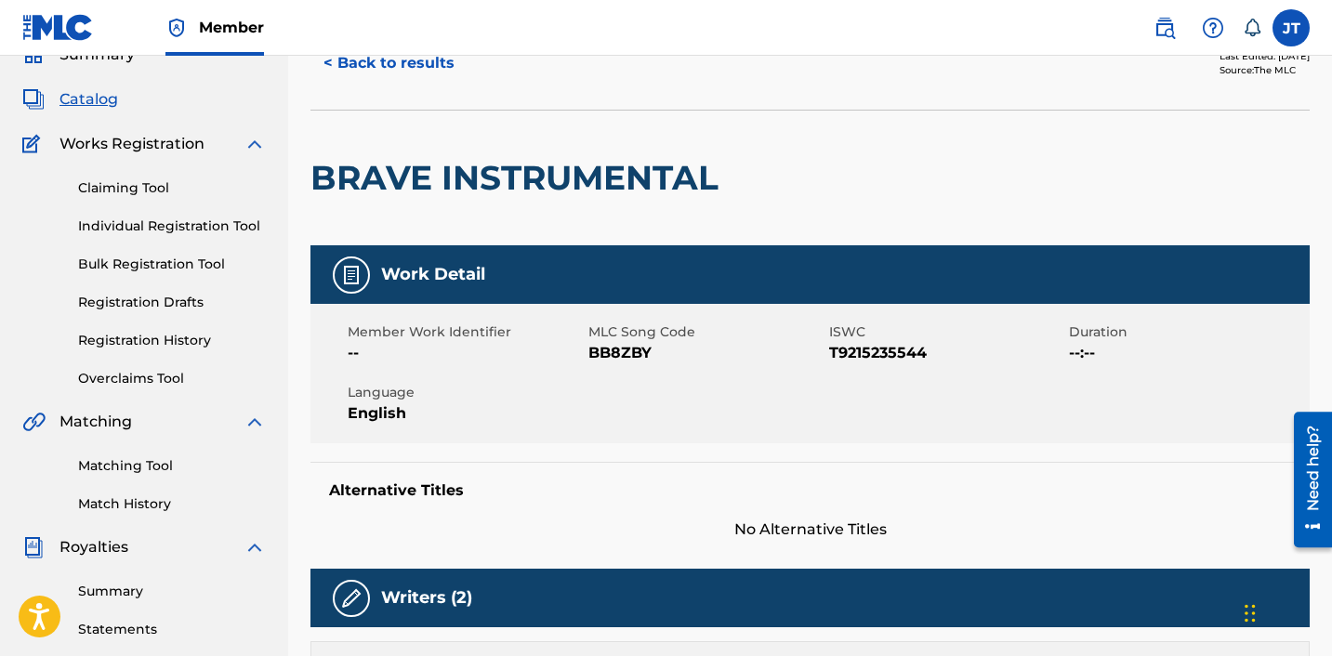
click at [326, 72] on button "< Back to results" at bounding box center [388, 63] width 157 height 46
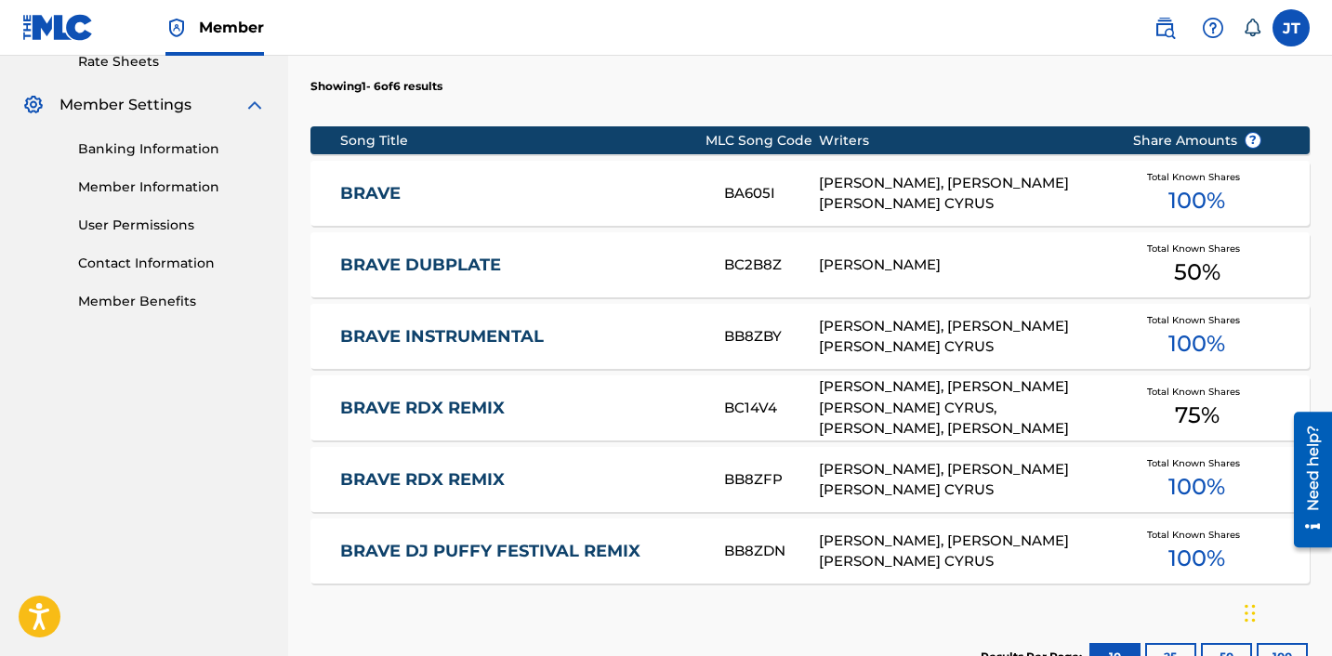
scroll to position [730, 0]
drag, startPoint x: 782, startPoint y: 390, endPoint x: 725, endPoint y: 389, distance: 57.6
click at [725, 397] on div "BC14V4" at bounding box center [771, 407] width 95 height 21
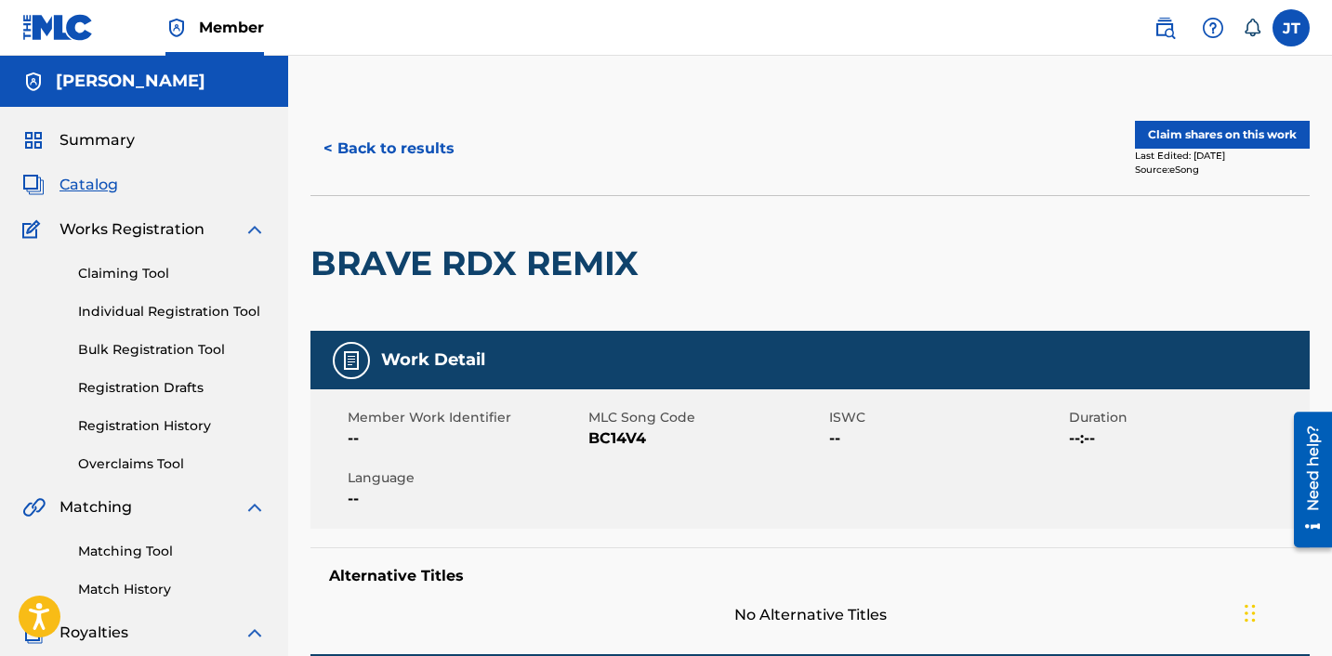
click at [357, 153] on button "< Back to results" at bounding box center [388, 148] width 157 height 46
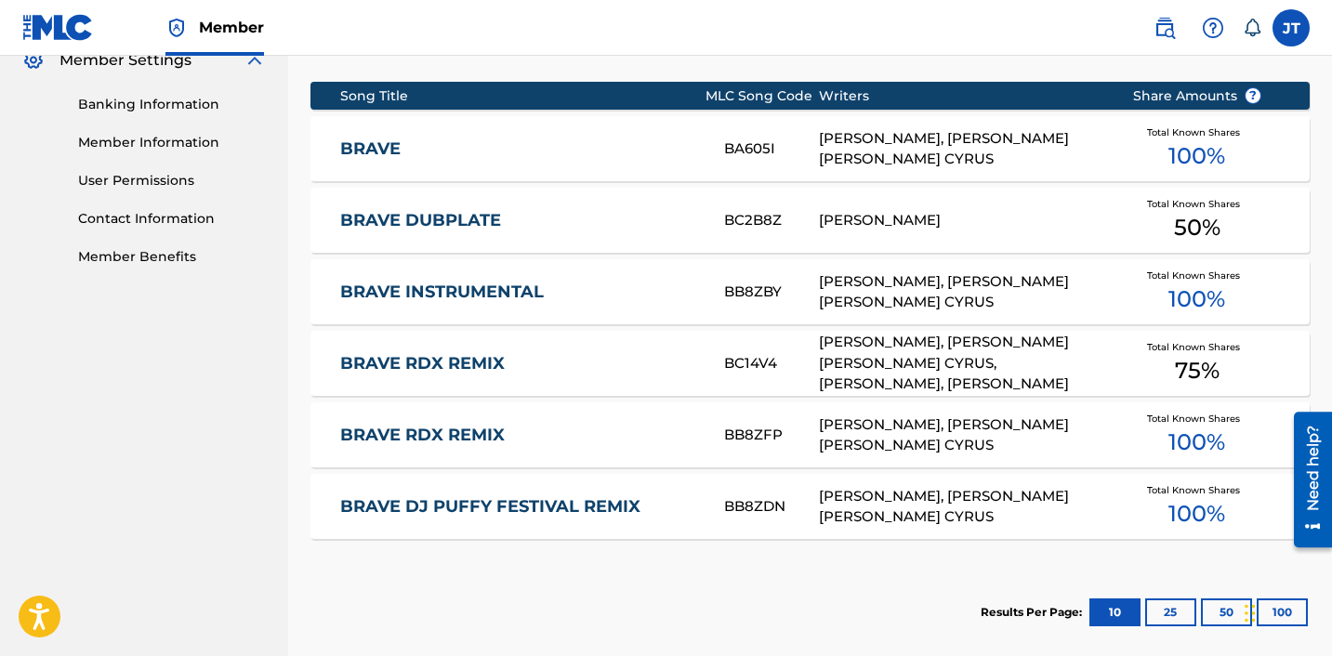
scroll to position [782, 0]
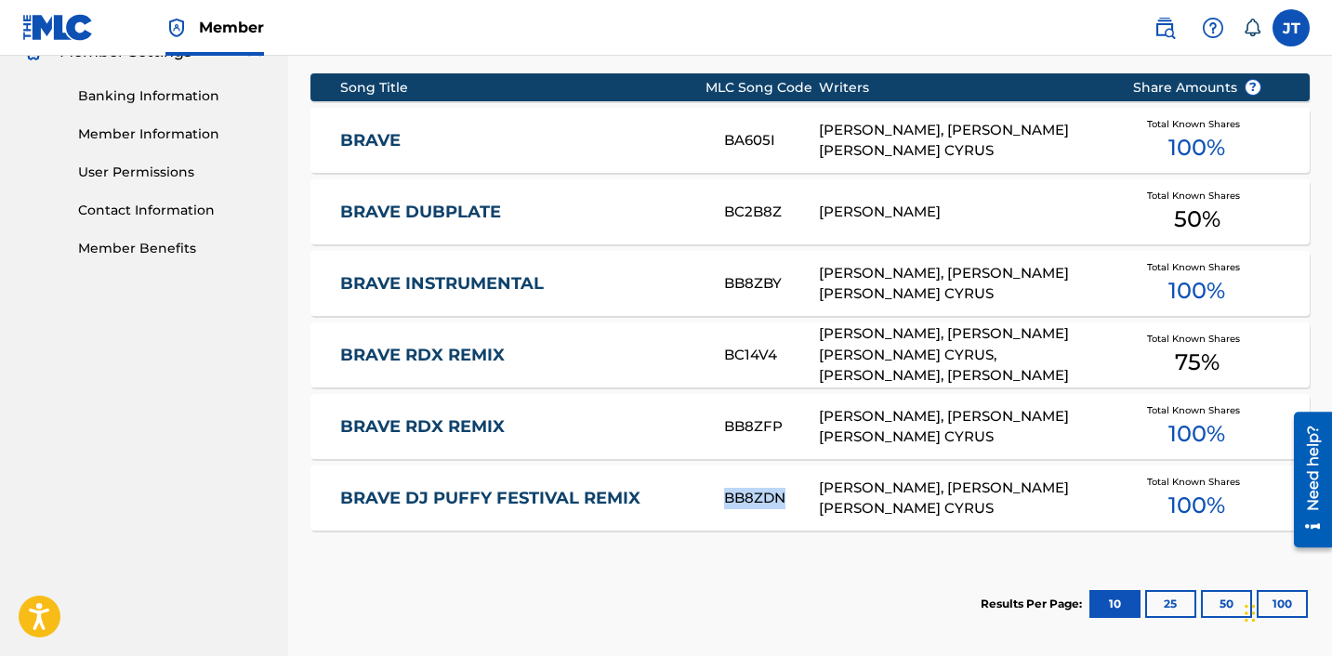
copy div "BB8ZDN"
drag, startPoint x: 786, startPoint y: 483, endPoint x: 755, endPoint y: 483, distance: 30.7
click at [728, 488] on div "BB8ZDN" at bounding box center [771, 498] width 95 height 21
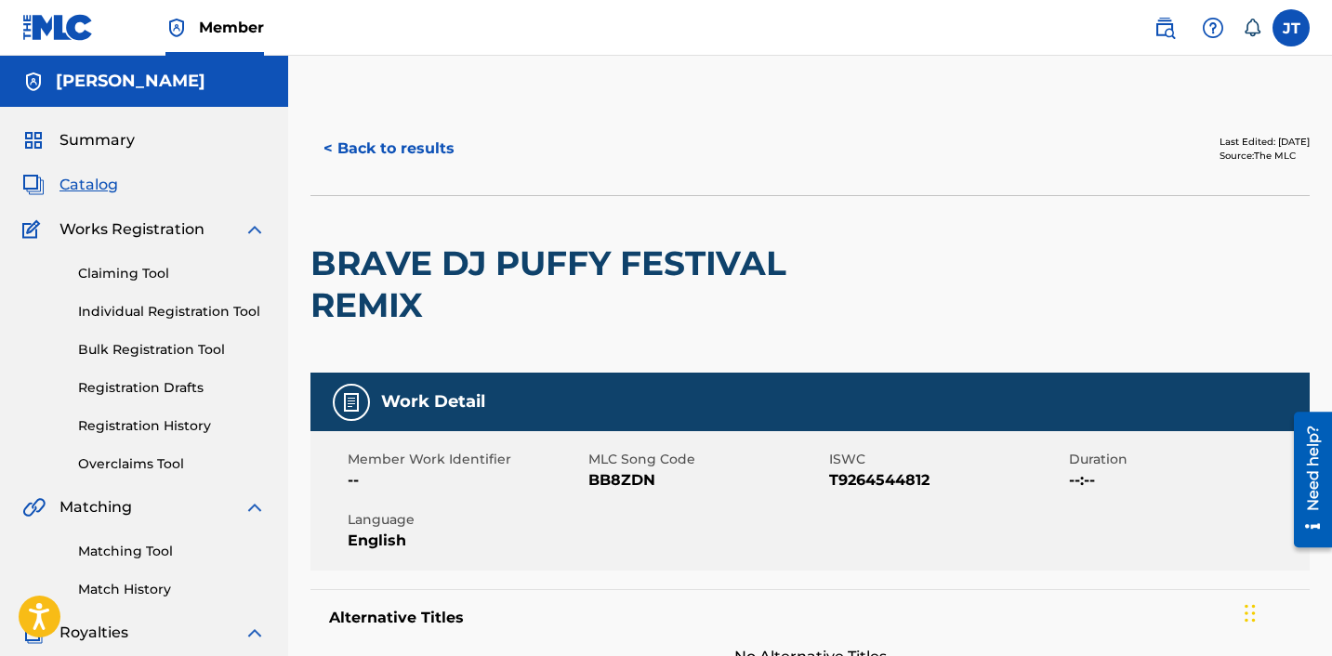
click at [326, 152] on button "< Back to results" at bounding box center [388, 148] width 157 height 46
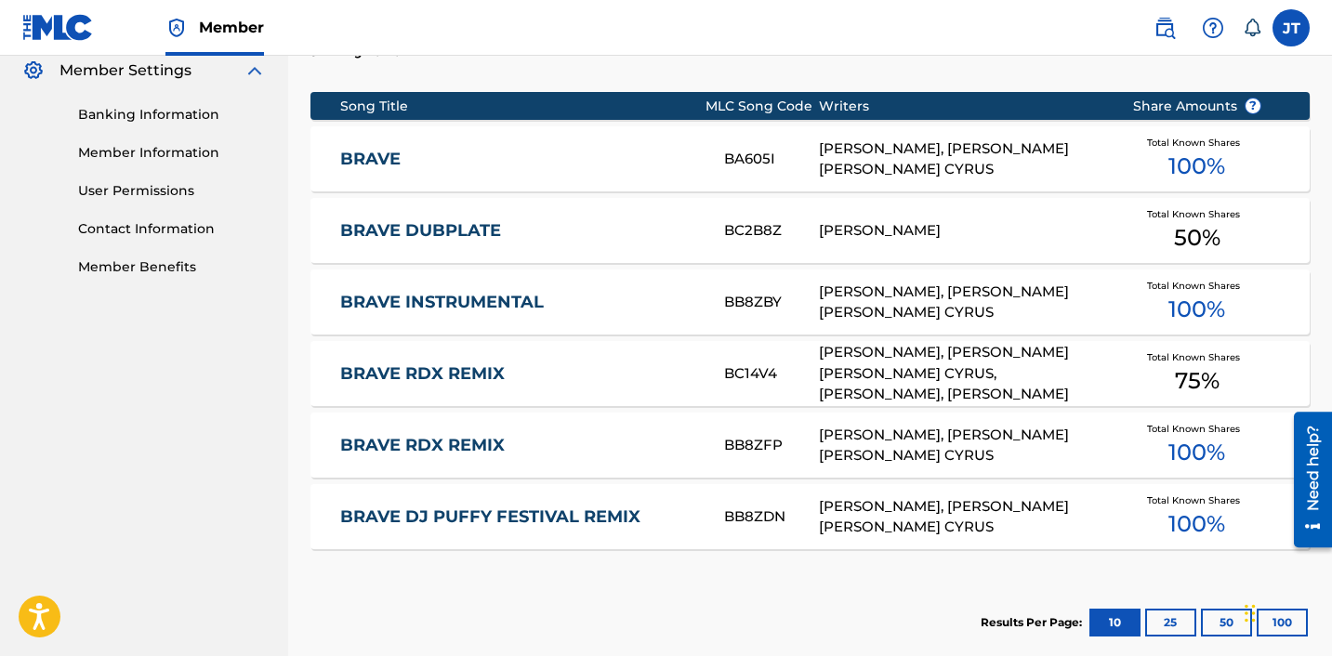
scroll to position [761, 0]
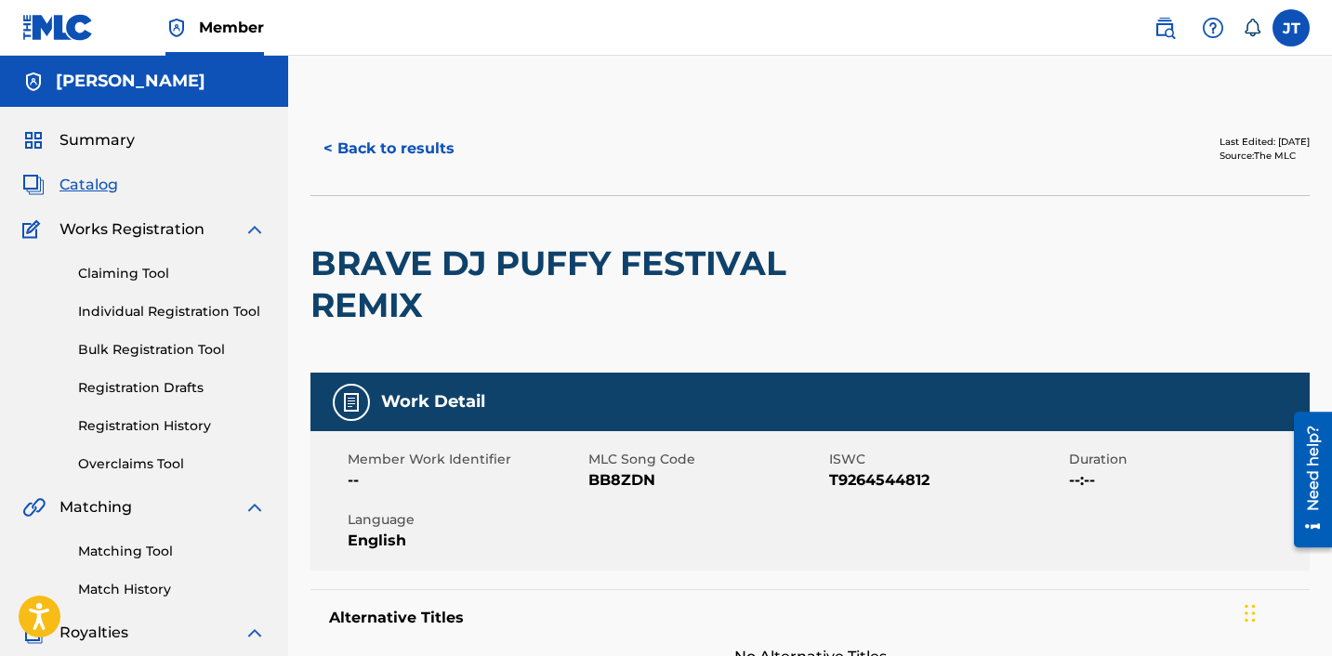
click at [66, 29] on img at bounding box center [58, 27] width 72 height 27
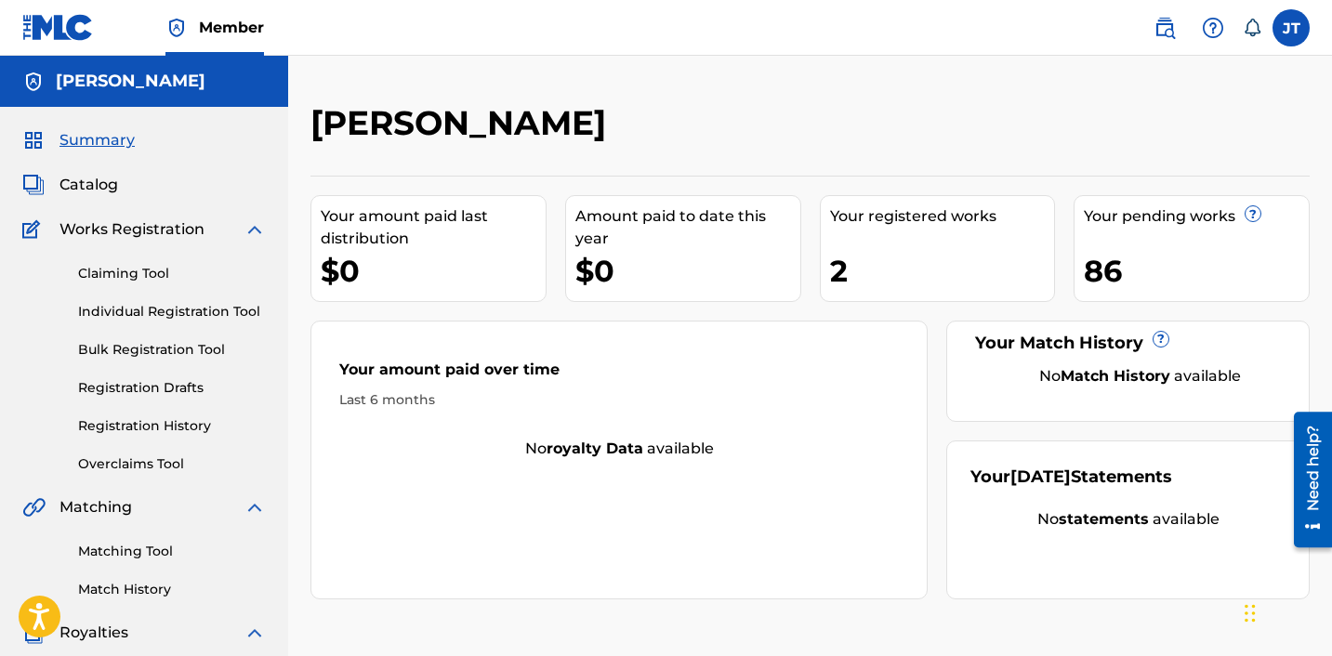
click at [112, 269] on link "Claiming Tool" at bounding box center [172, 274] width 188 height 20
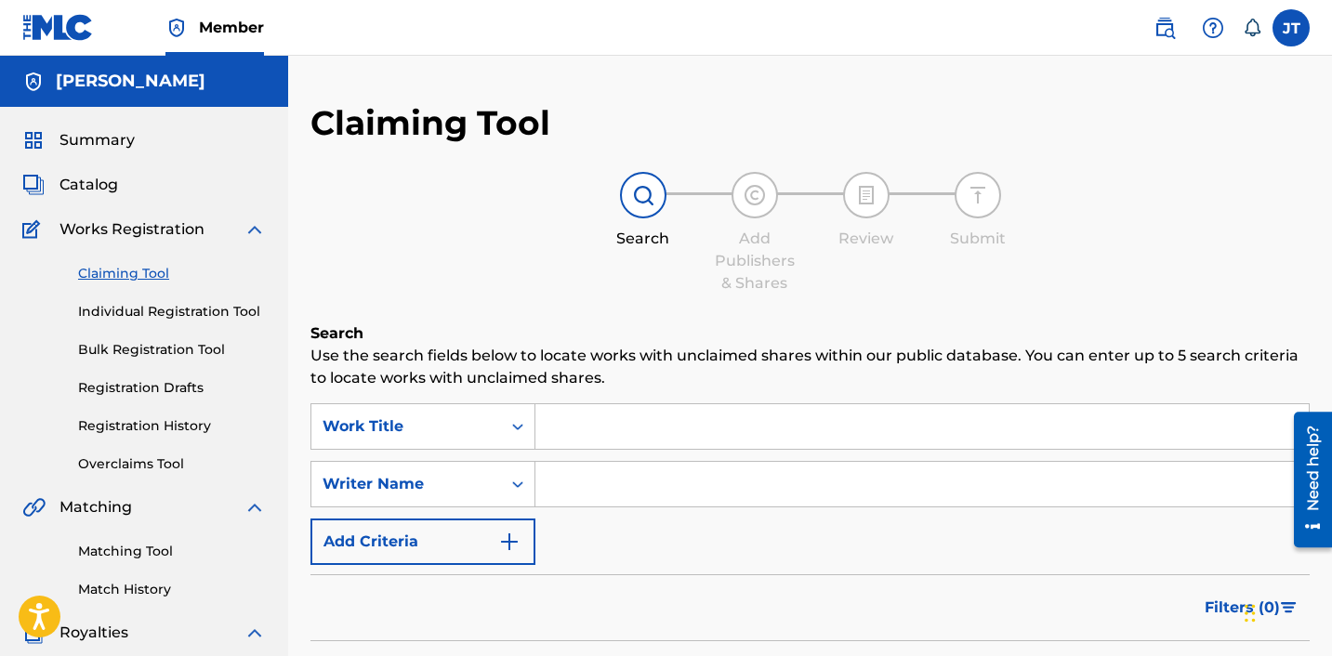
click at [615, 434] on input "Search Form" at bounding box center [921, 426] width 773 height 45
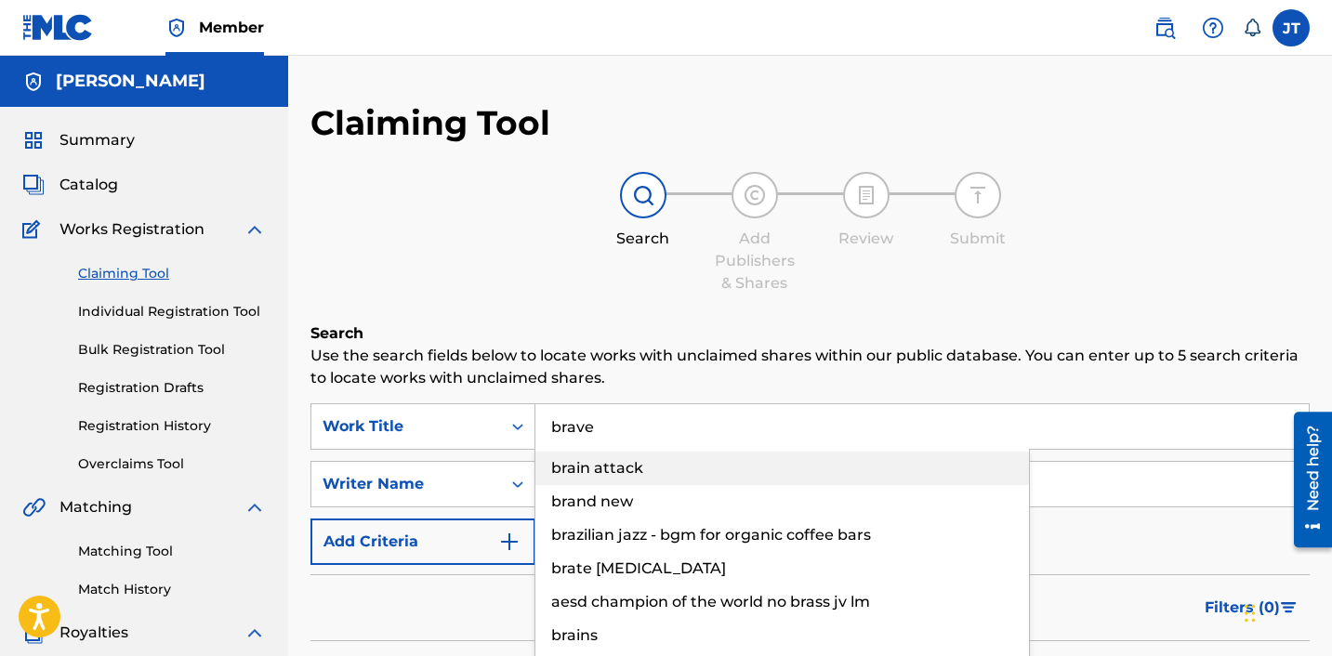
click at [599, 480] on div "brain attack" at bounding box center [781, 468] width 493 height 33
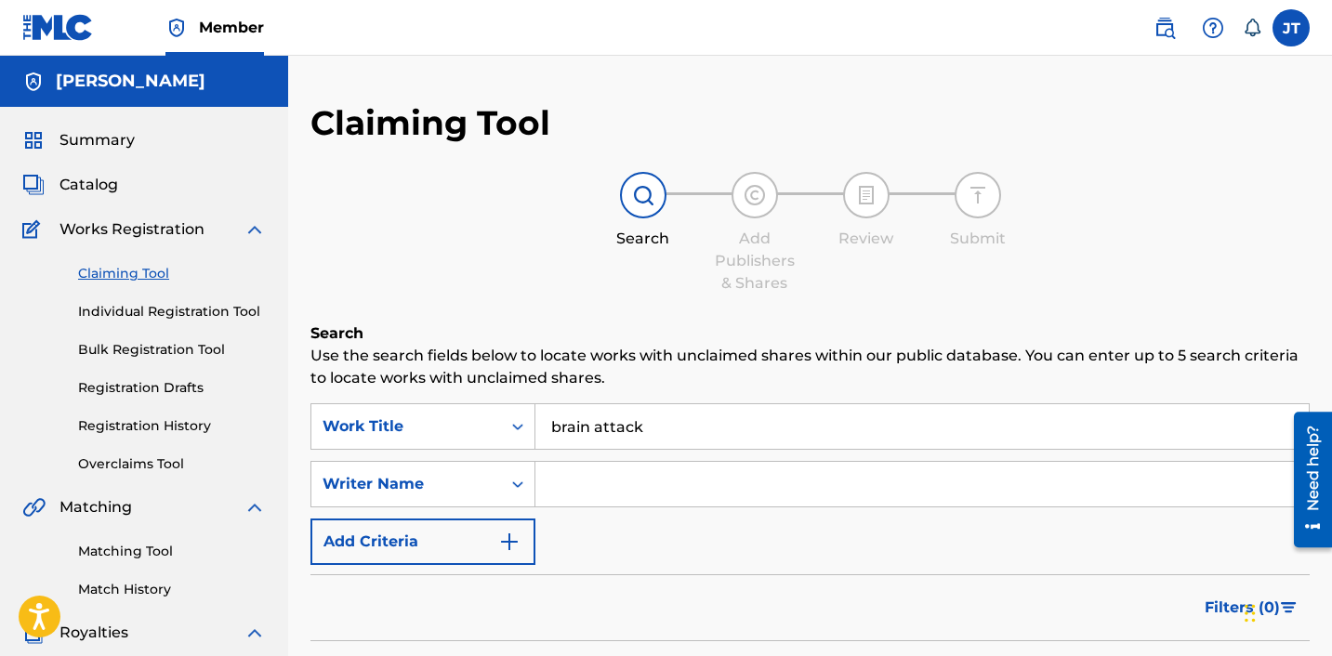
drag, startPoint x: 597, startPoint y: 430, endPoint x: 663, endPoint y: 429, distance: 66.9
click at [663, 429] on input "brain attack" at bounding box center [921, 426] width 773 height 45
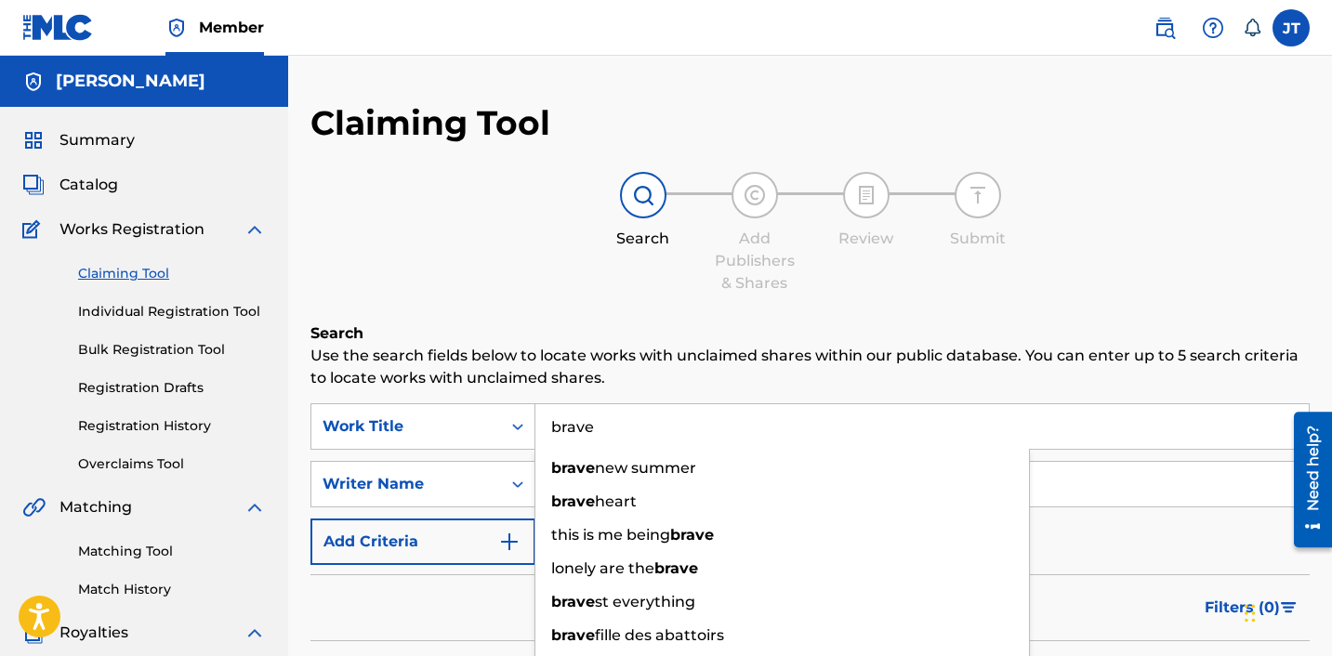
type input "brave"
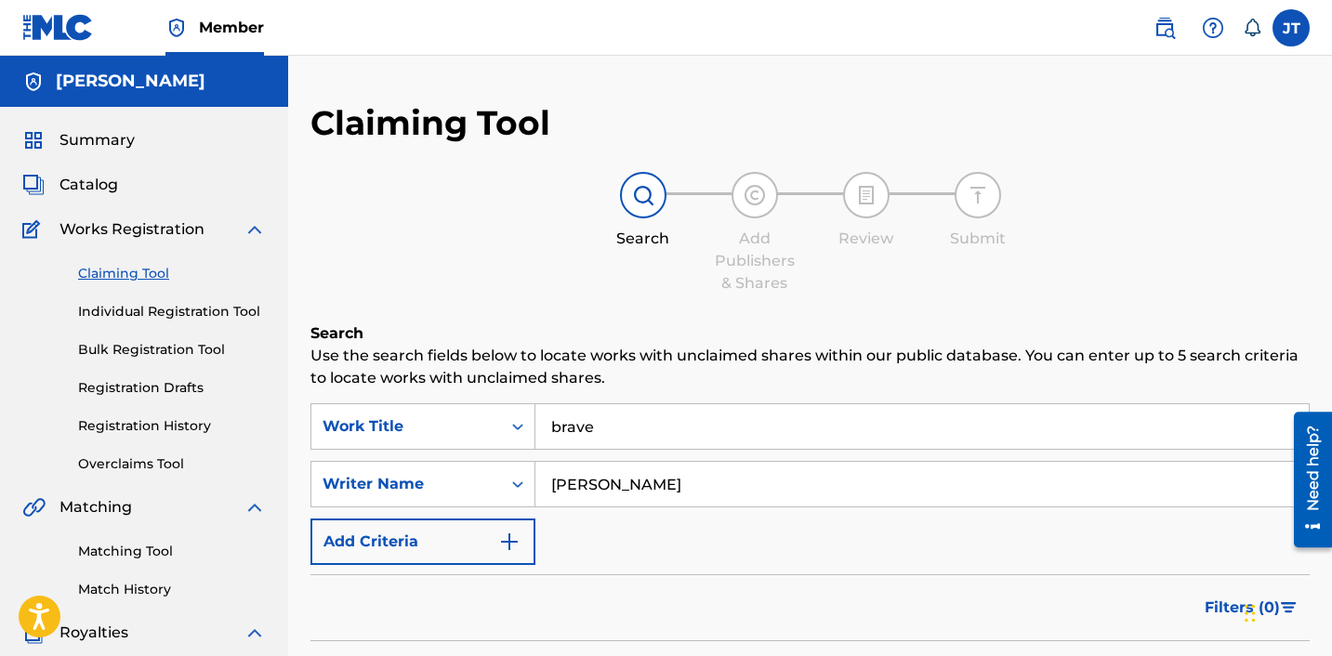
type input "joel tyril"
click at [821, 542] on div "SearchWithCriteria197d50d9-9a71-46cb-89da-4f7eaa79b10e Work Title brave SearchW…" at bounding box center [809, 484] width 999 height 162
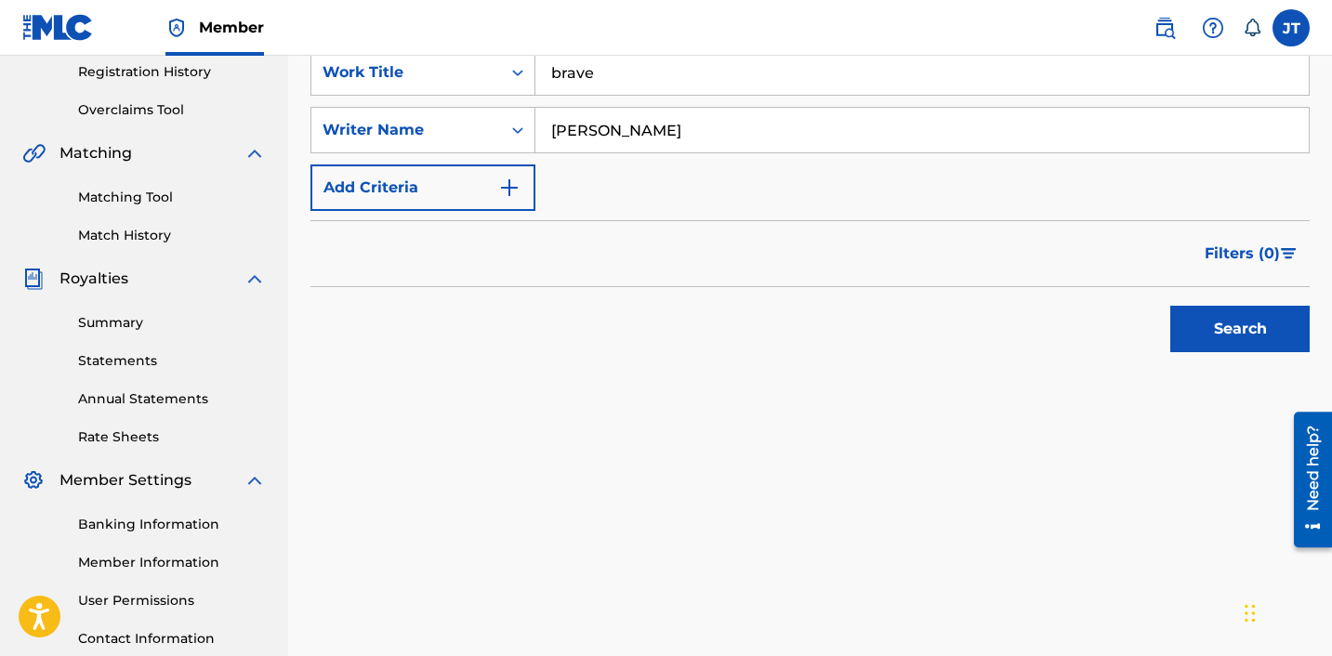
scroll to position [380, 0]
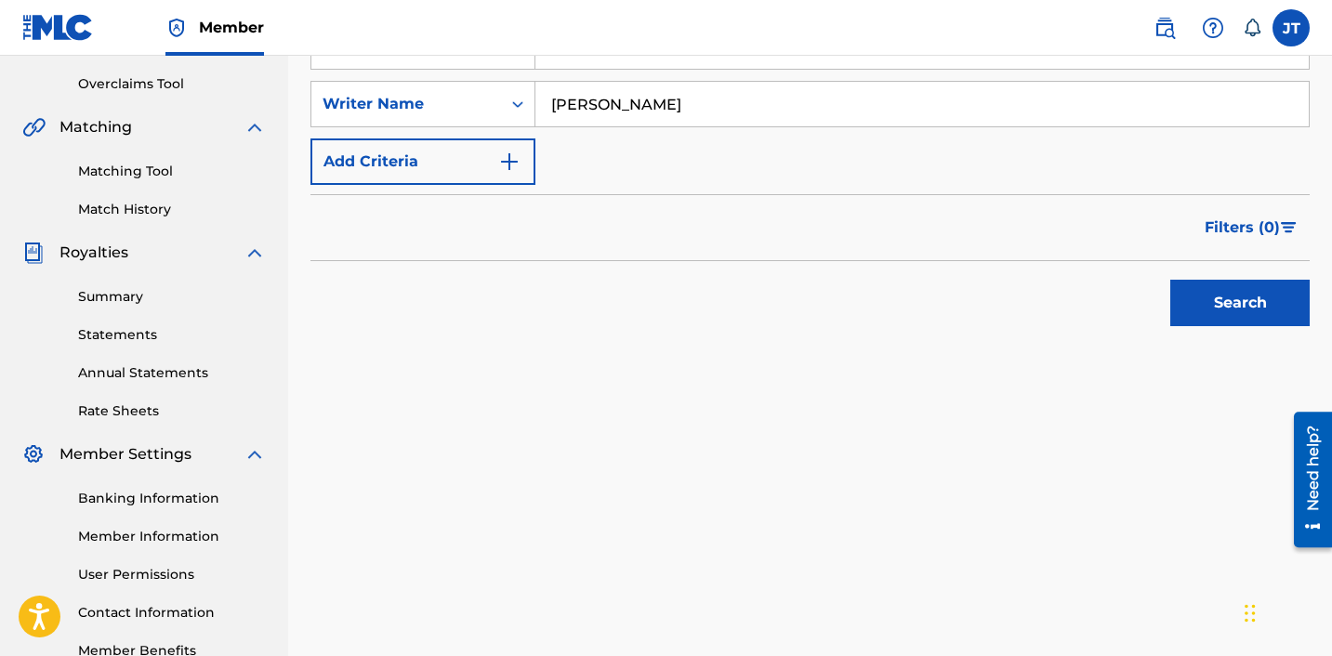
click at [1221, 312] on button "Search" at bounding box center [1239, 303] width 139 height 46
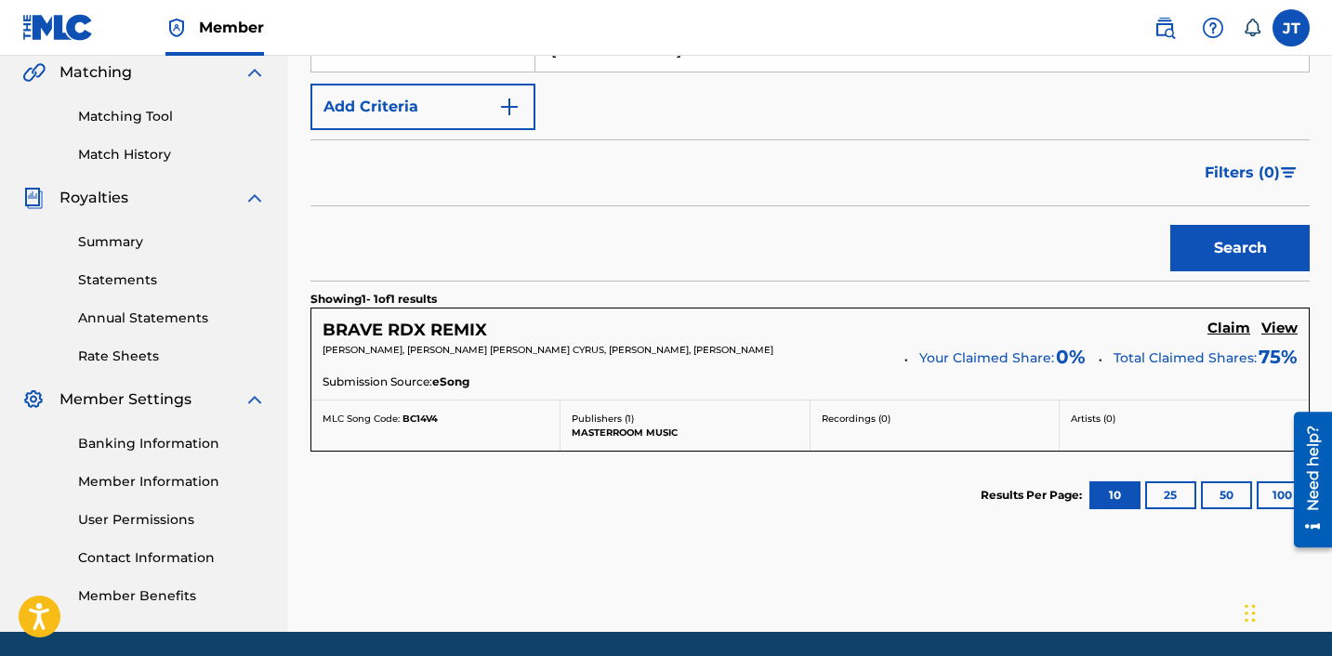
scroll to position [438, 0]
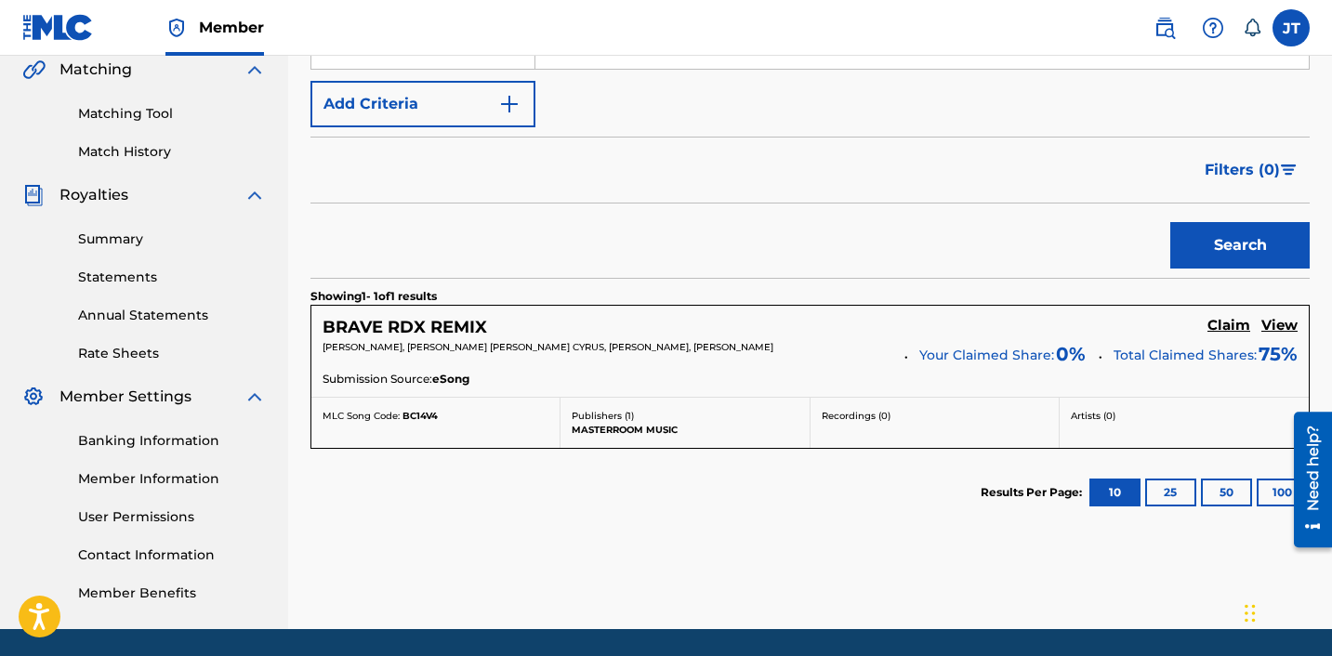
click at [1156, 488] on button "25" at bounding box center [1170, 493] width 51 height 28
click at [1094, 495] on button "10" at bounding box center [1114, 493] width 51 height 28
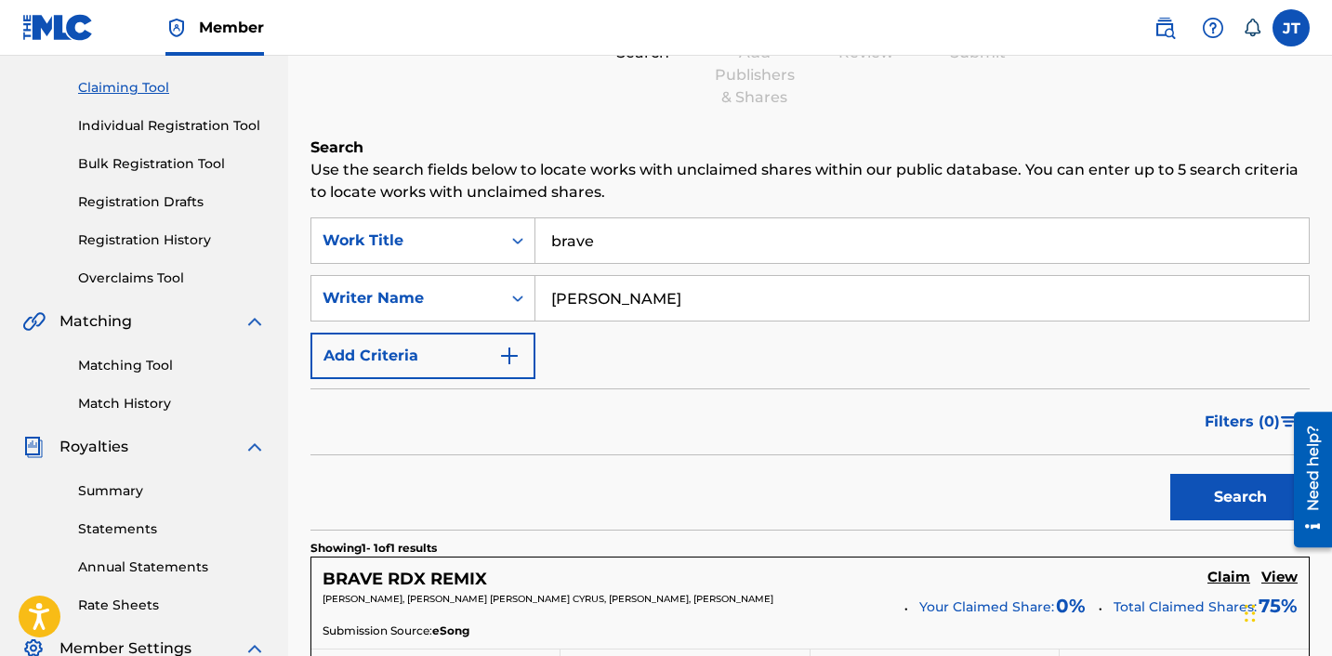
scroll to position [185, 0]
click at [1255, 514] on button "Search" at bounding box center [1239, 498] width 139 height 46
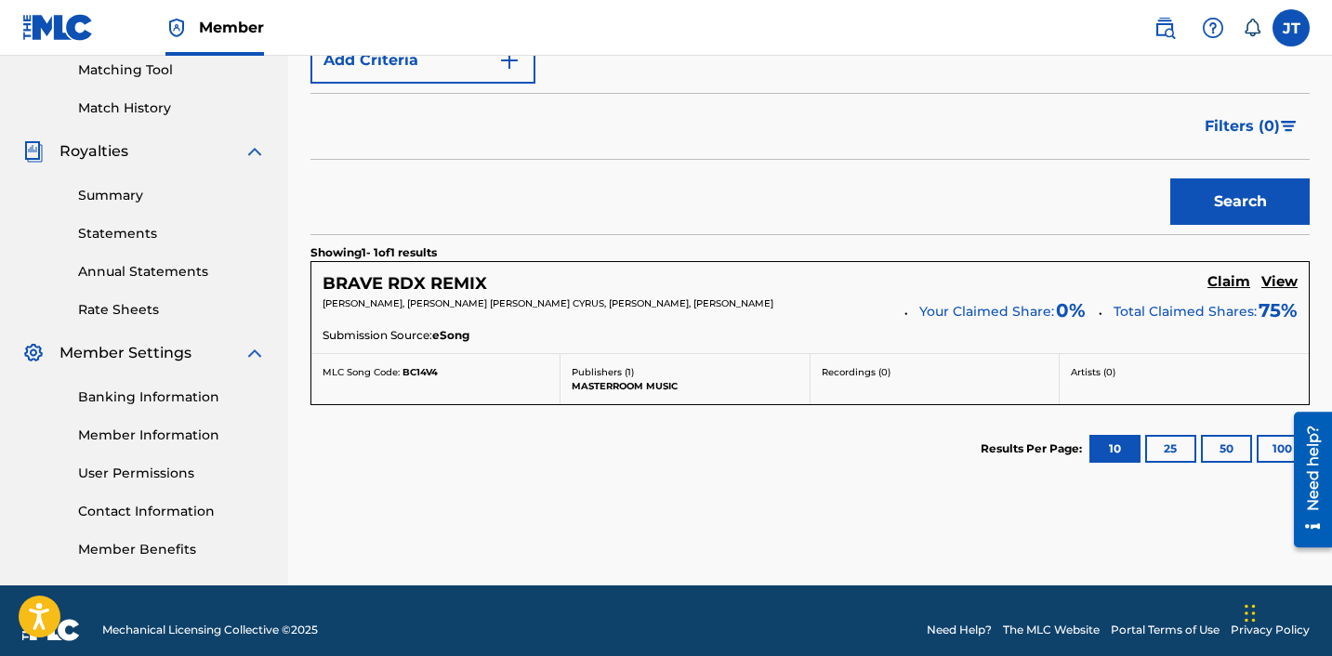
scroll to position [491, 0]
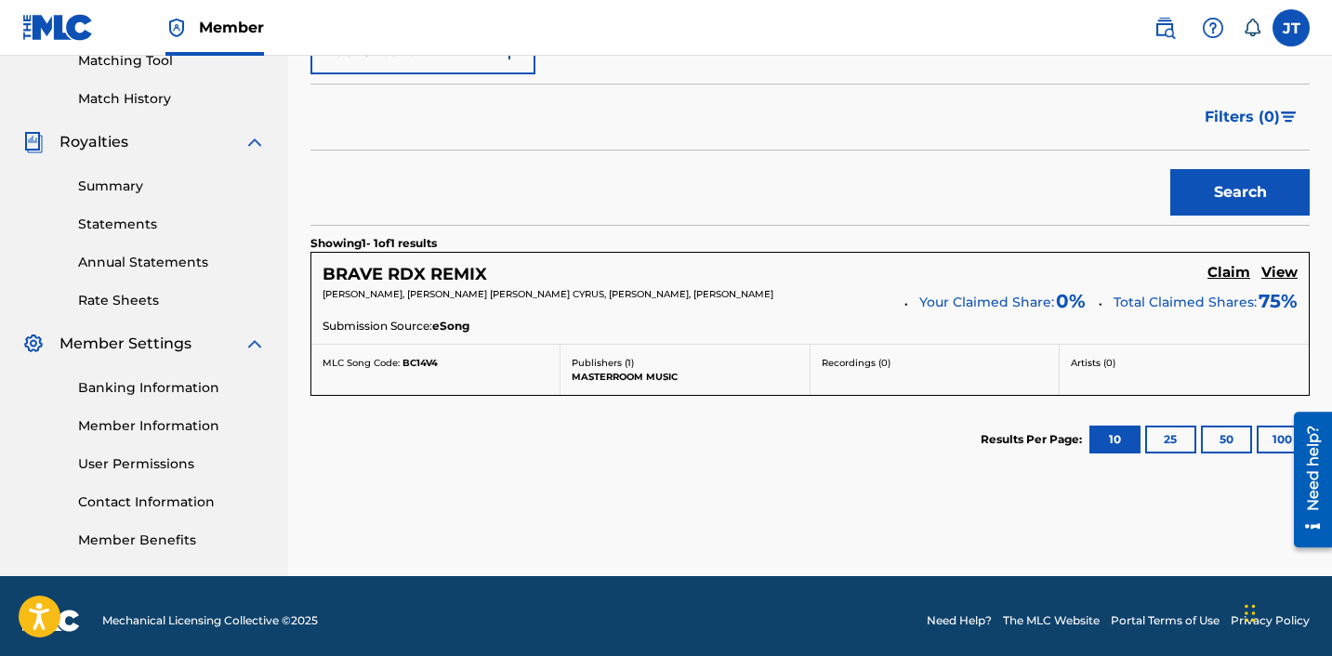
click at [1209, 199] on button "Search" at bounding box center [1239, 192] width 139 height 46
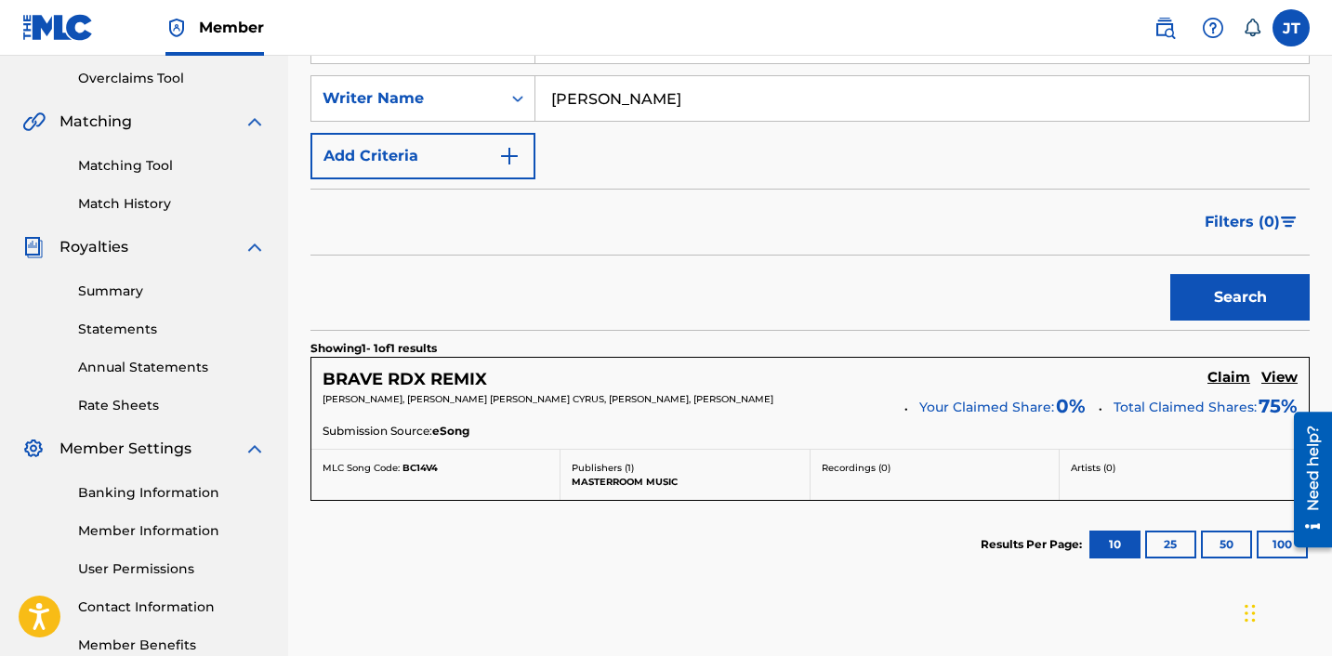
scroll to position [385, 0]
click at [1173, 542] on button "25" at bounding box center [1170, 546] width 51 height 28
click at [1231, 546] on button "50" at bounding box center [1226, 546] width 51 height 28
click at [1281, 547] on div at bounding box center [1306, 479] width 52 height 150
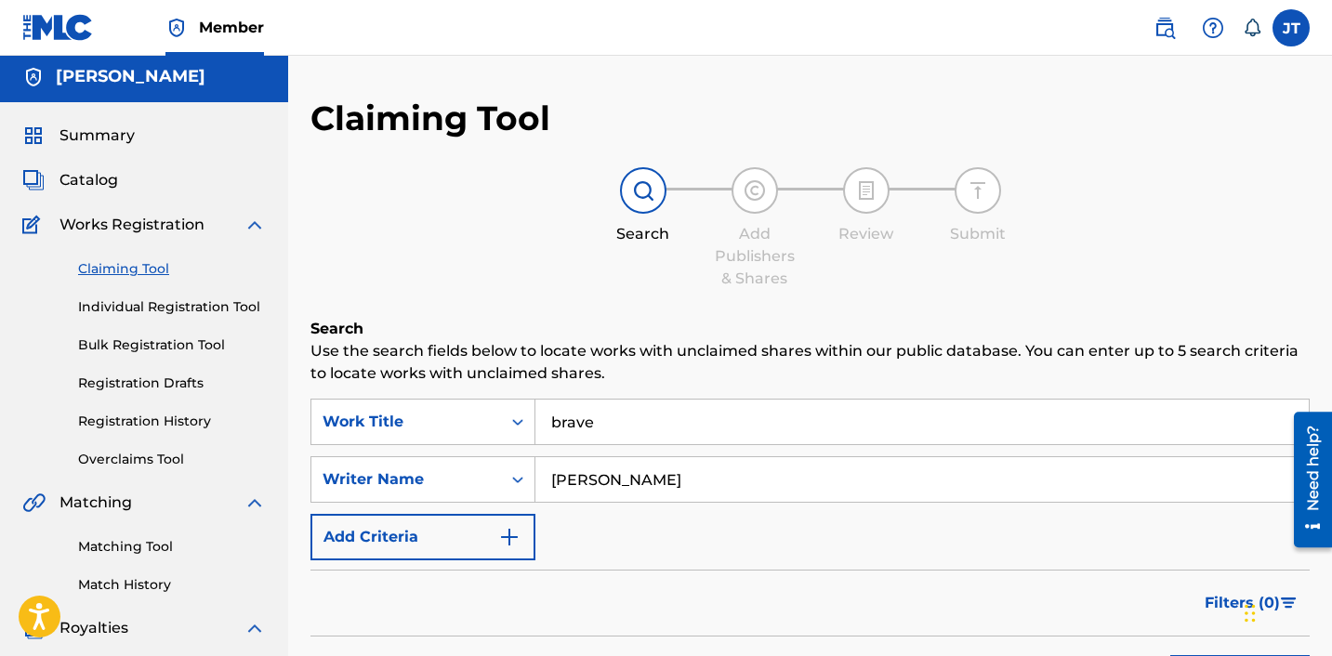
scroll to position [0, 0]
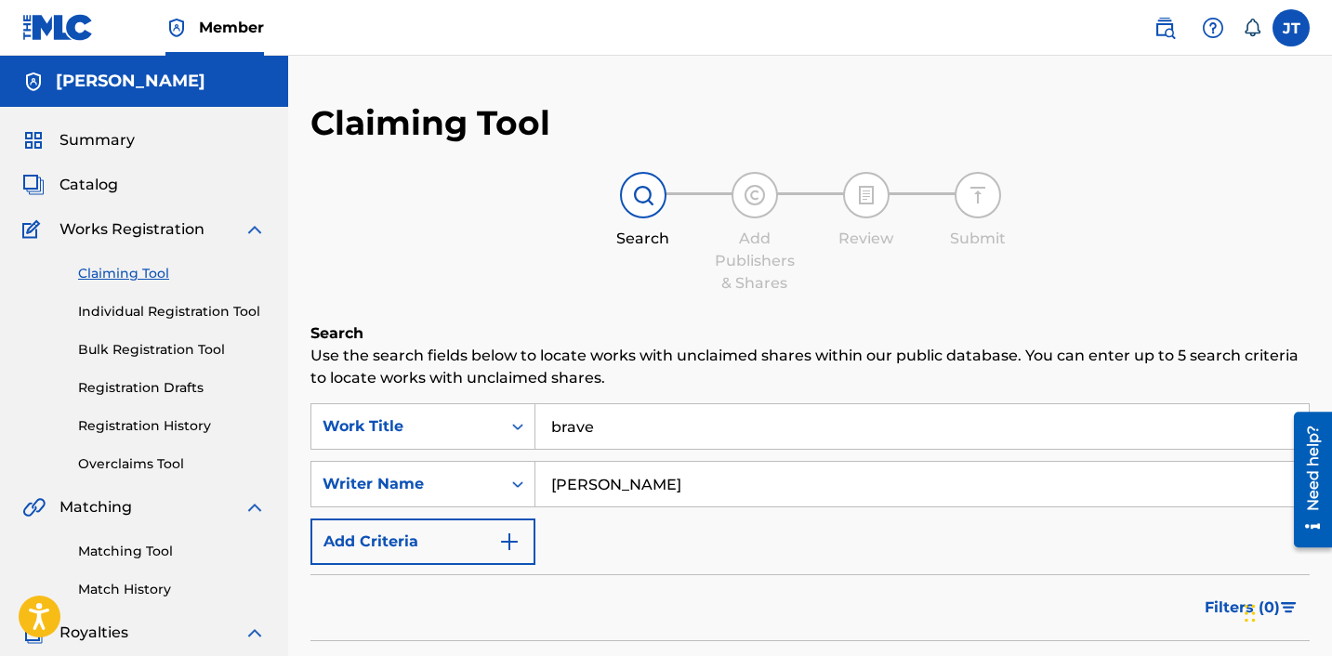
click at [753, 197] on img at bounding box center [754, 195] width 22 height 22
click at [94, 190] on span "Catalog" at bounding box center [88, 185] width 59 height 22
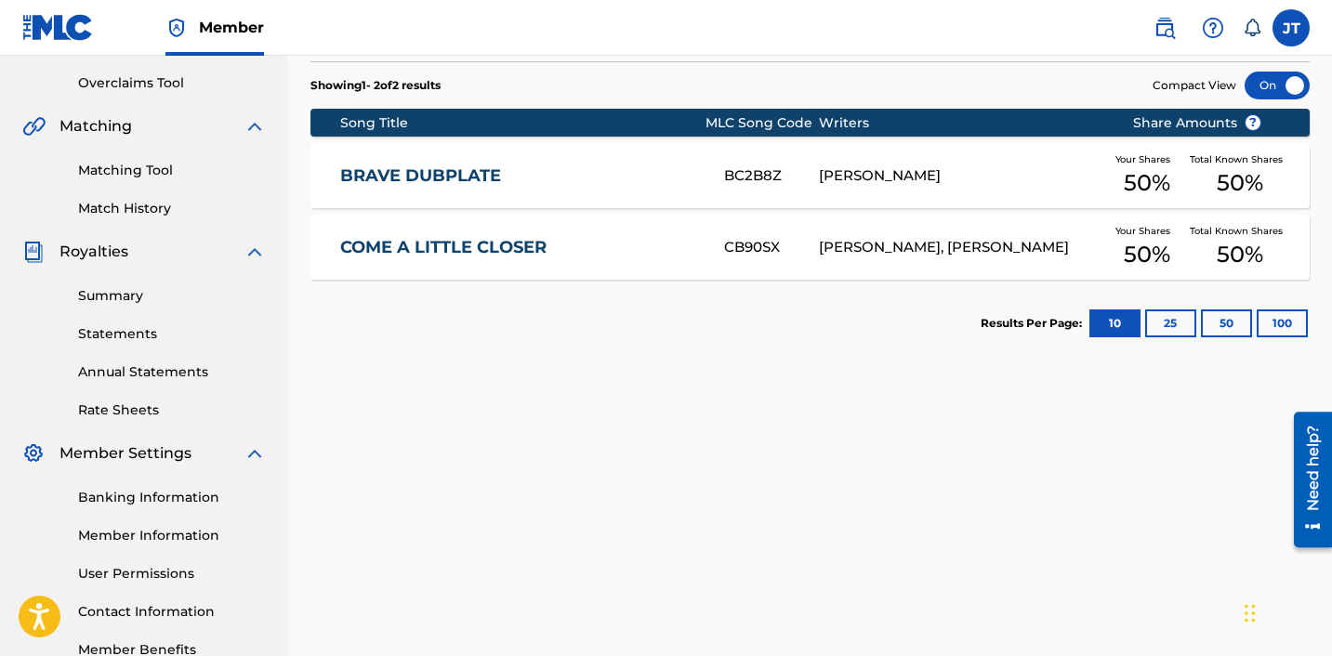
scroll to position [299, 0]
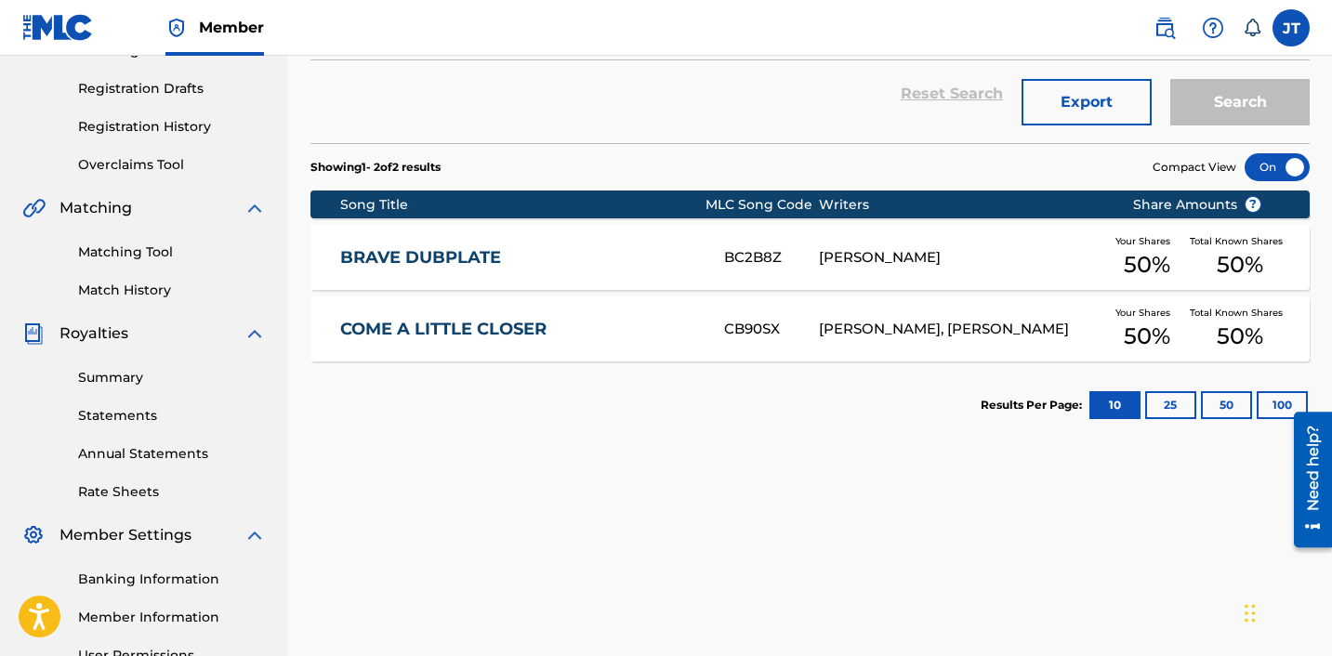
click at [1164, 408] on button "25" at bounding box center [1170, 405] width 51 height 28
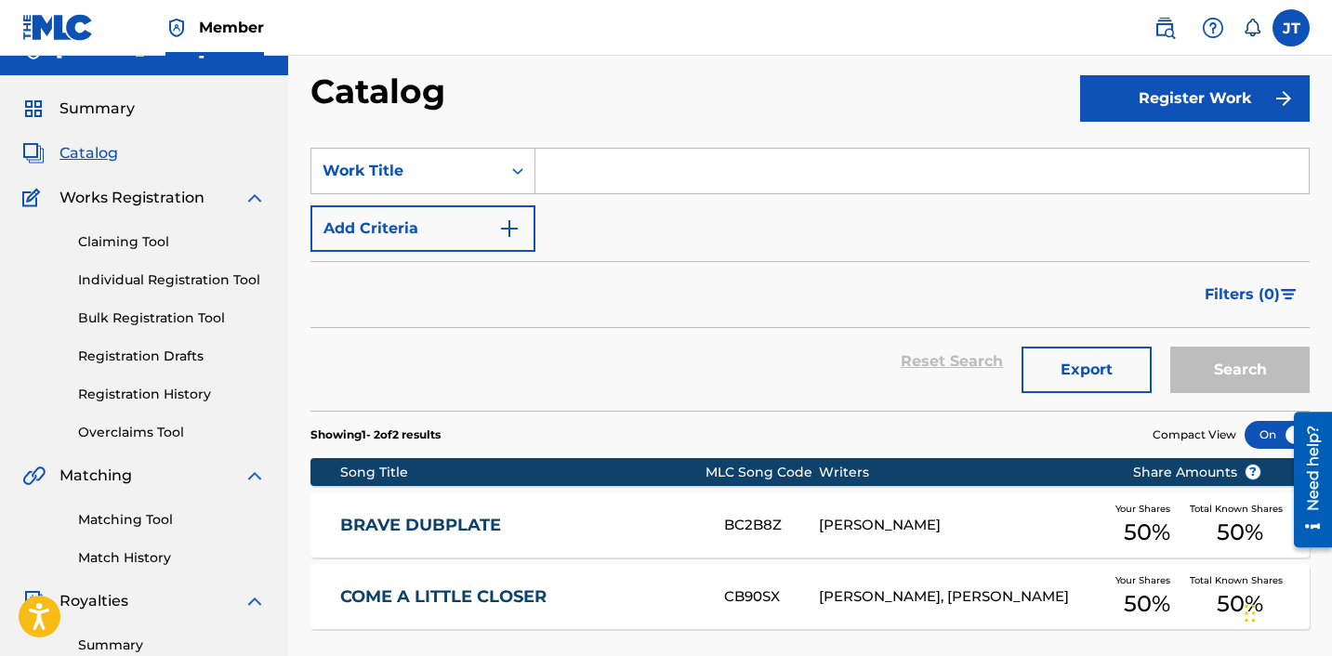
scroll to position [0, 0]
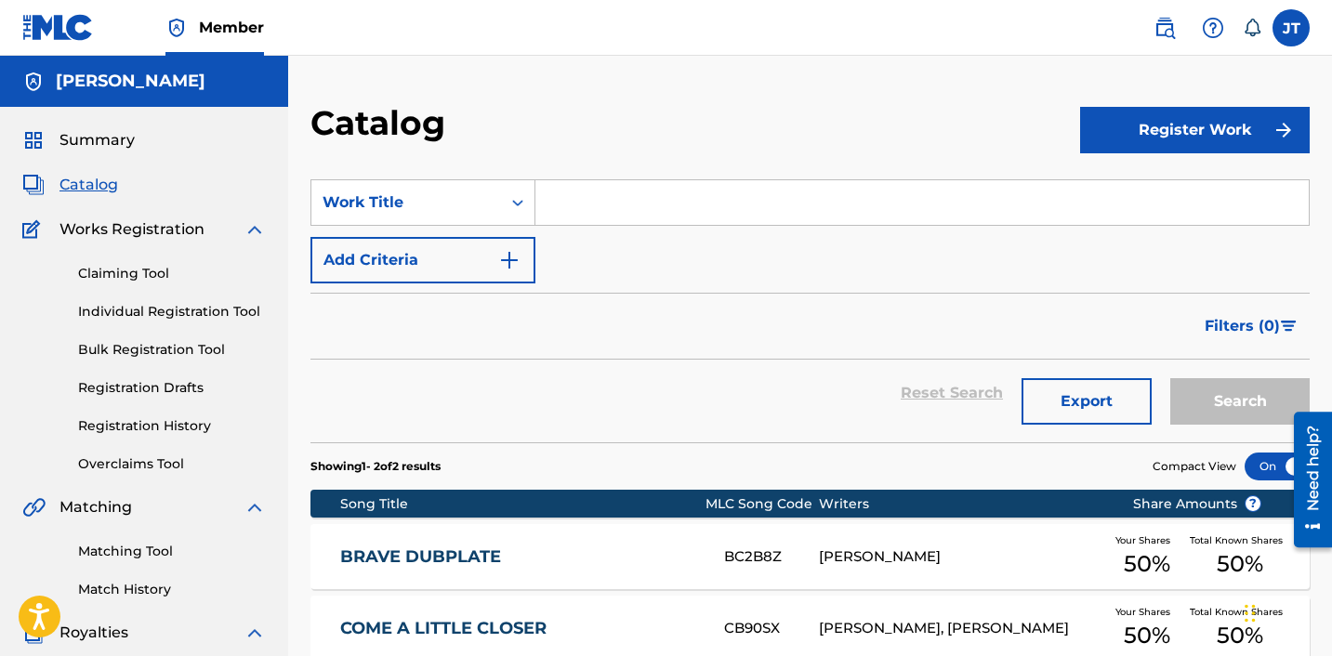
click at [82, 91] on h5 "[PERSON_NAME]" at bounding box center [131, 81] width 150 height 21
click at [56, 27] on img at bounding box center [58, 27] width 72 height 27
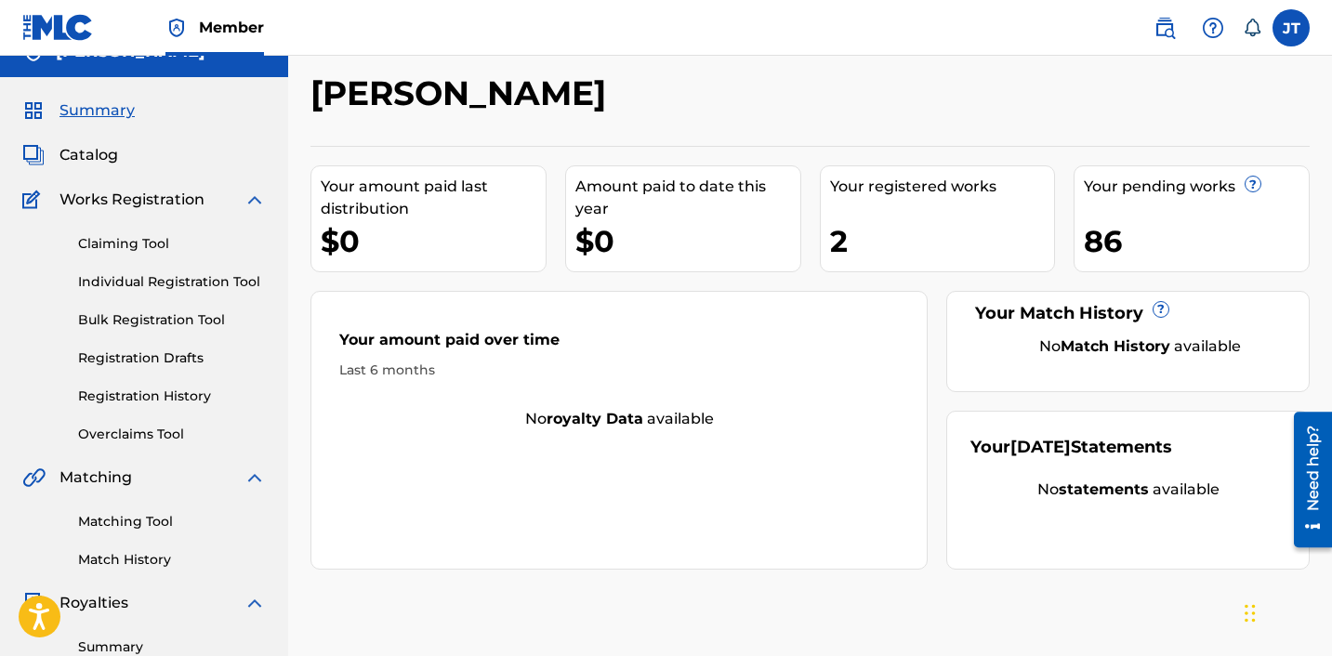
scroll to position [29, 0]
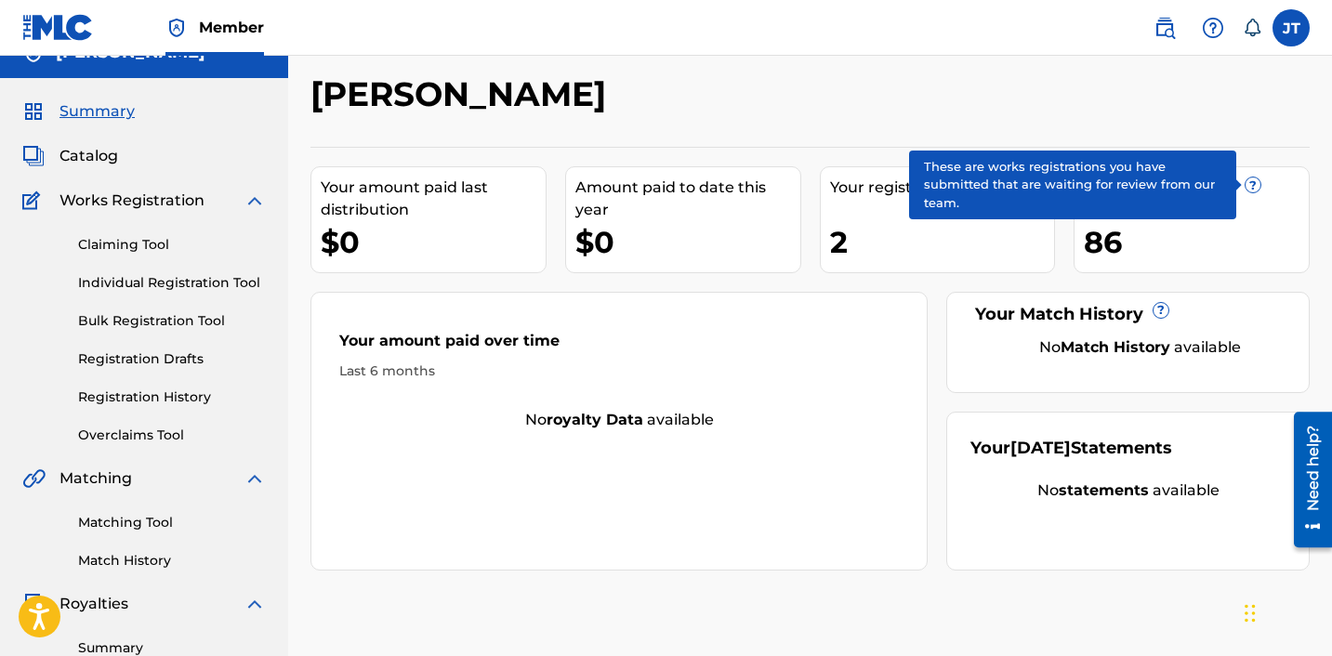
click at [1247, 185] on span "?" at bounding box center [1252, 184] width 15 height 15
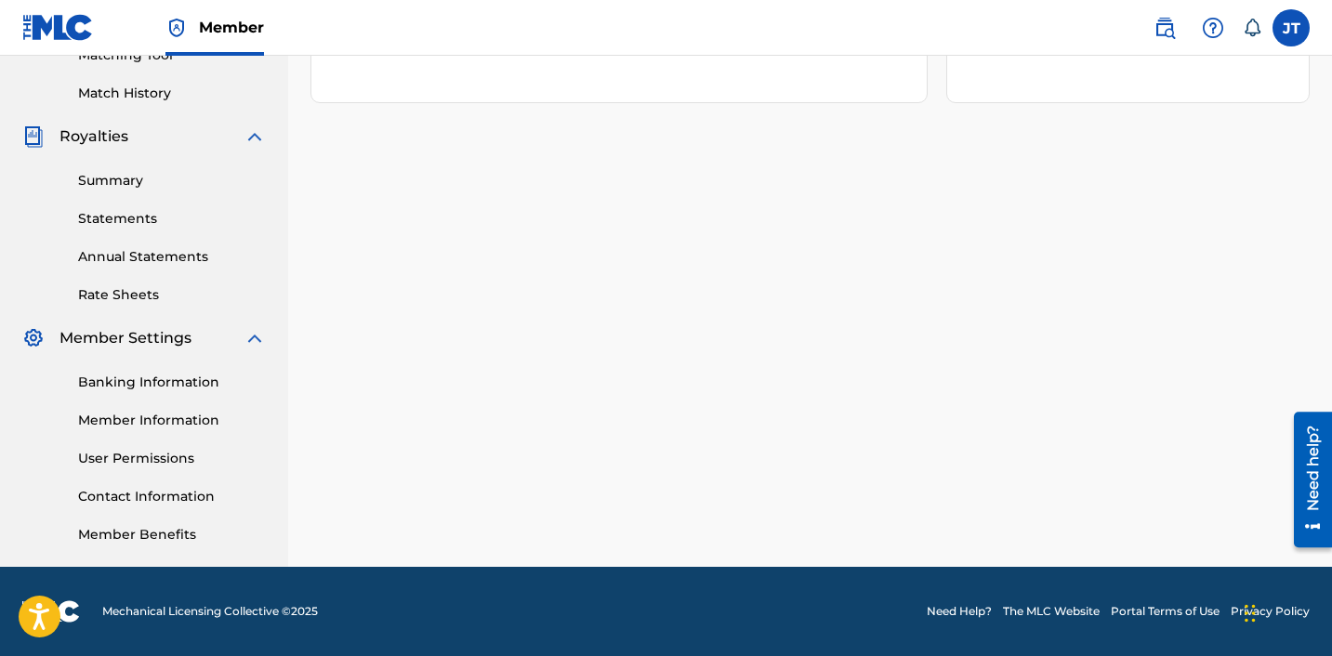
scroll to position [0, 0]
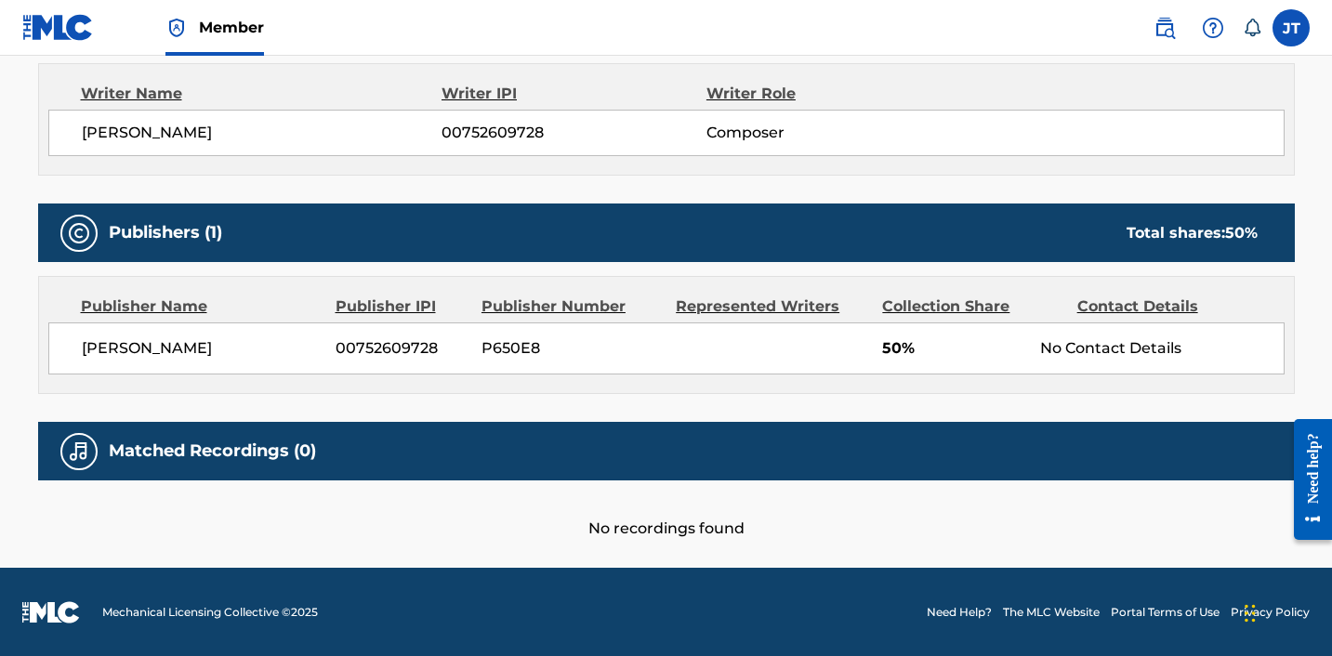
scroll to position [639, 0]
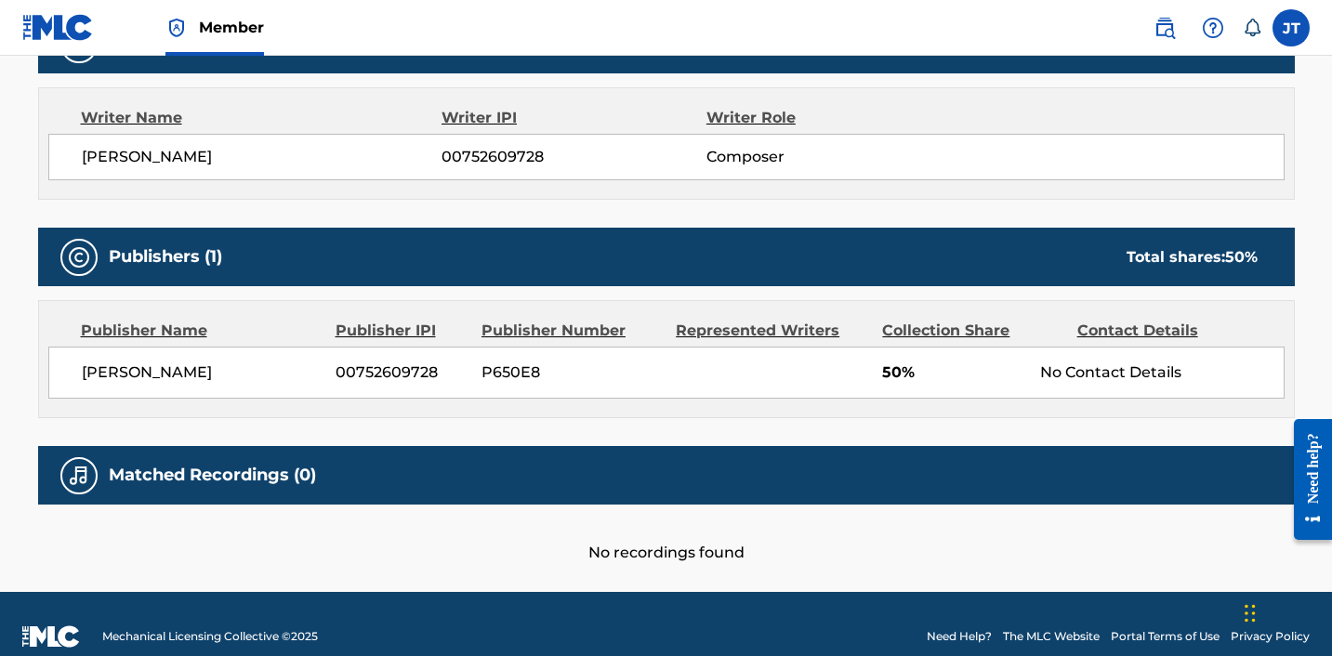
click at [1000, 28] on nav "Member JT JT JOEL TYRIL joeltyril@gmail.com Notification Preferences Profile Lo…" at bounding box center [666, 28] width 1332 height 56
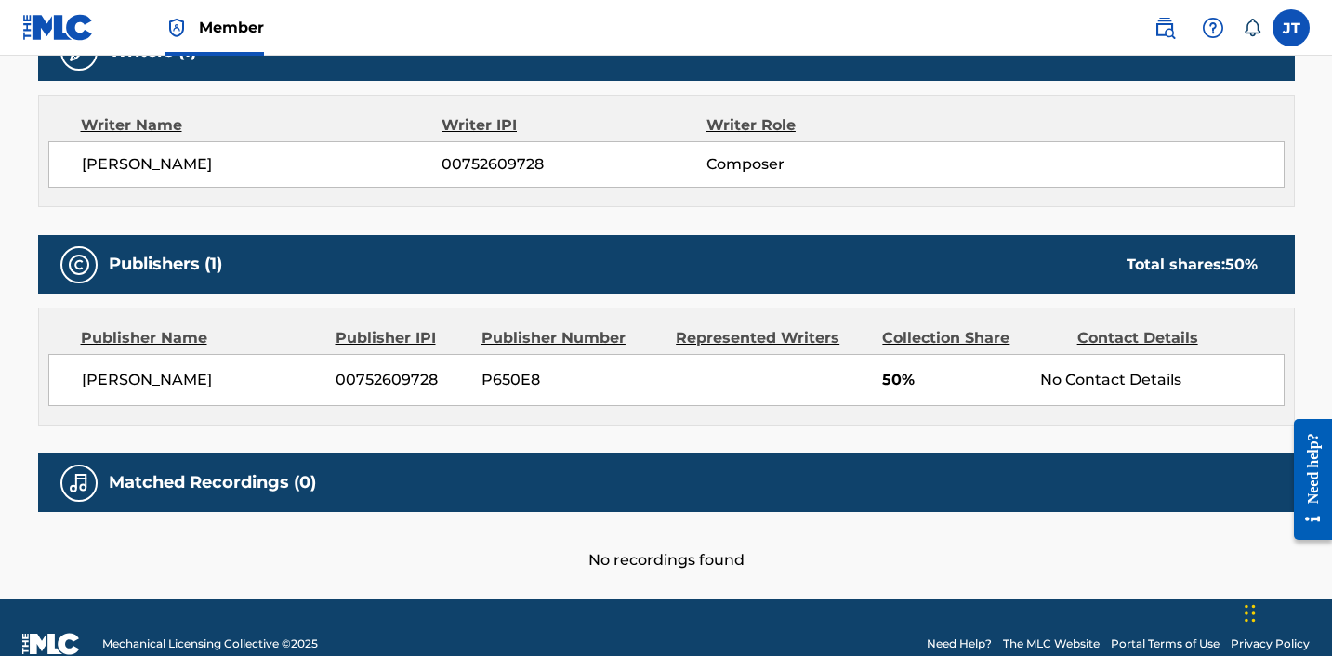
scroll to position [663, 0]
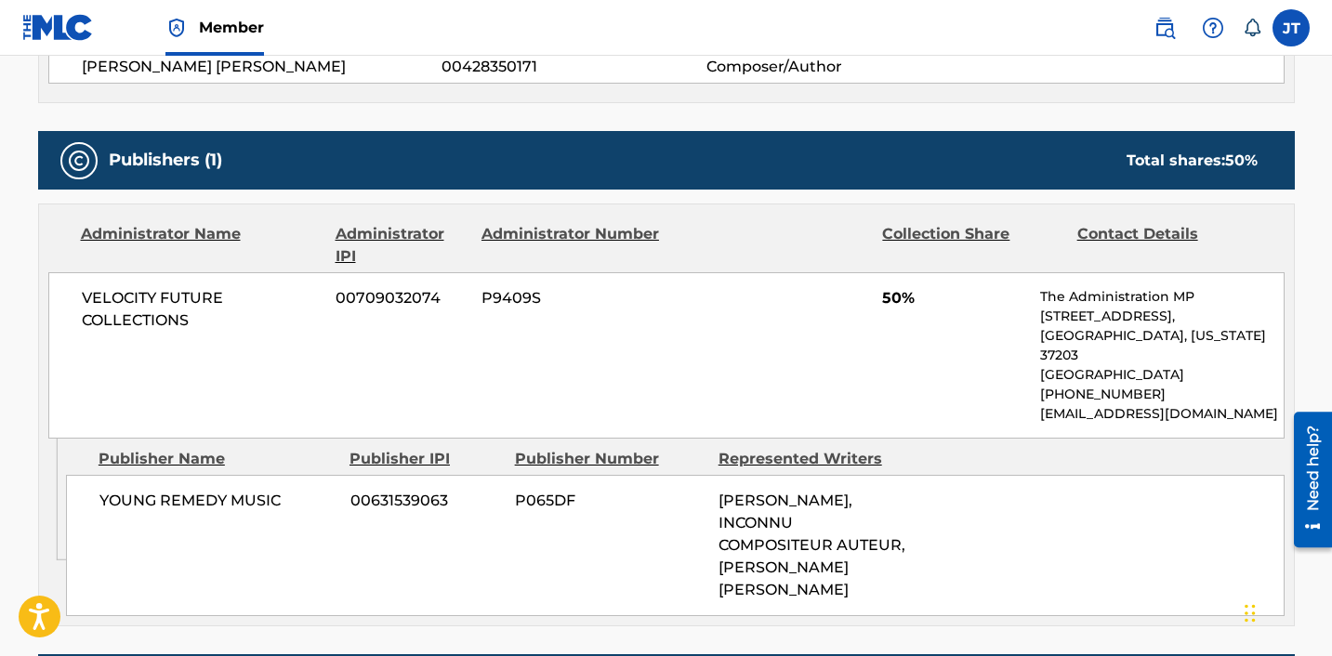
scroll to position [1068, 0]
